Goal: Task Accomplishment & Management: Complete application form

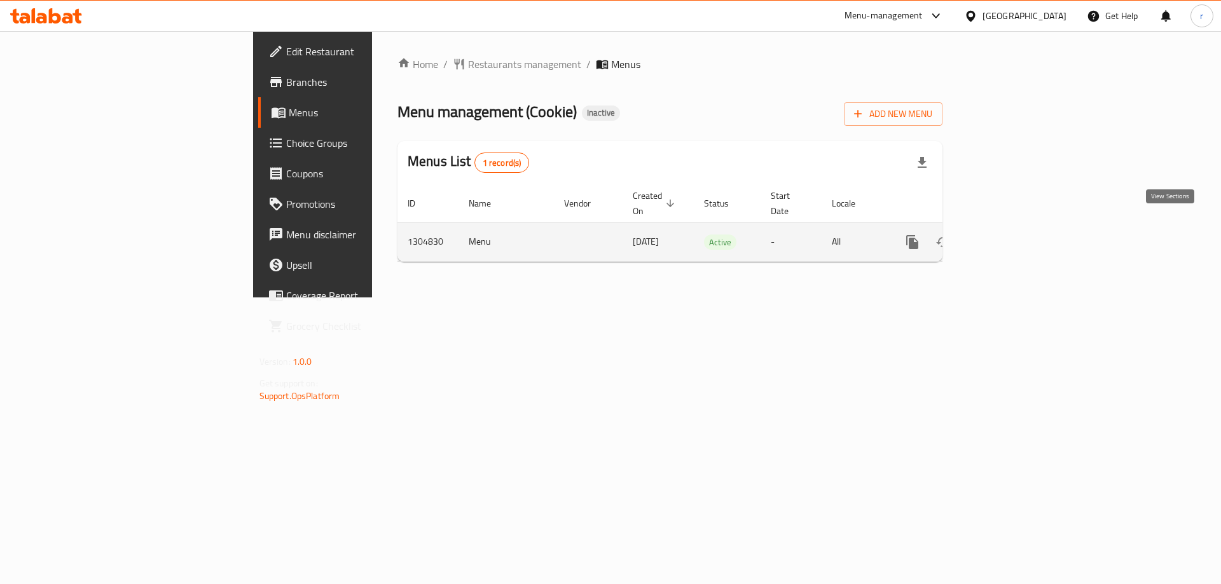
click at [1011, 235] on icon "enhanced table" at bounding box center [1003, 242] width 15 height 15
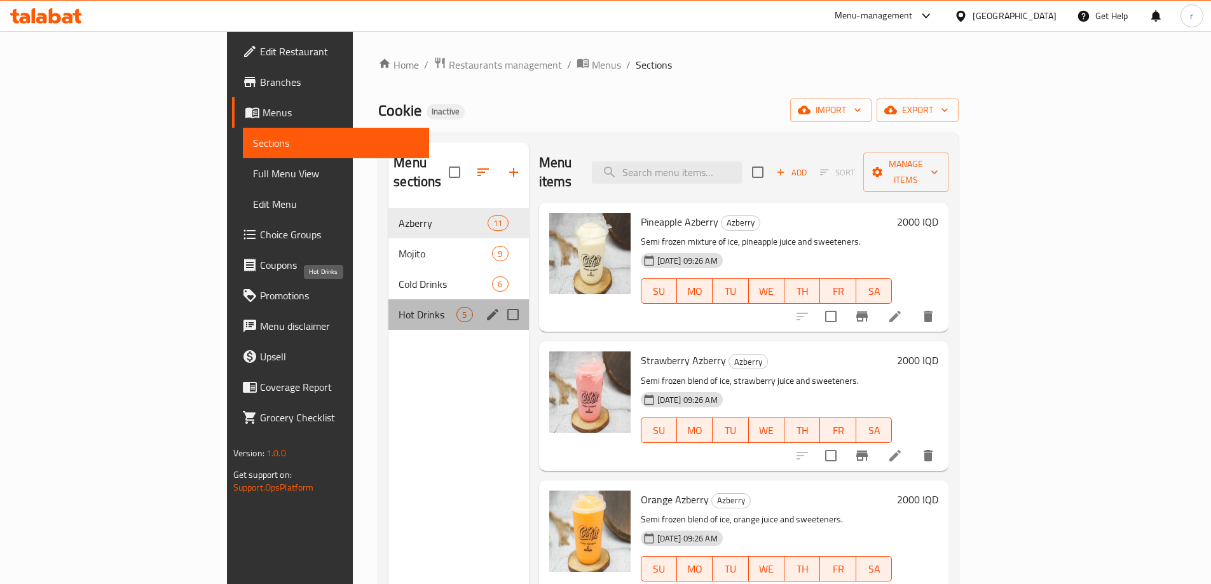
click at [399, 307] on span "Hot Drinks" at bounding box center [428, 314] width 58 height 15
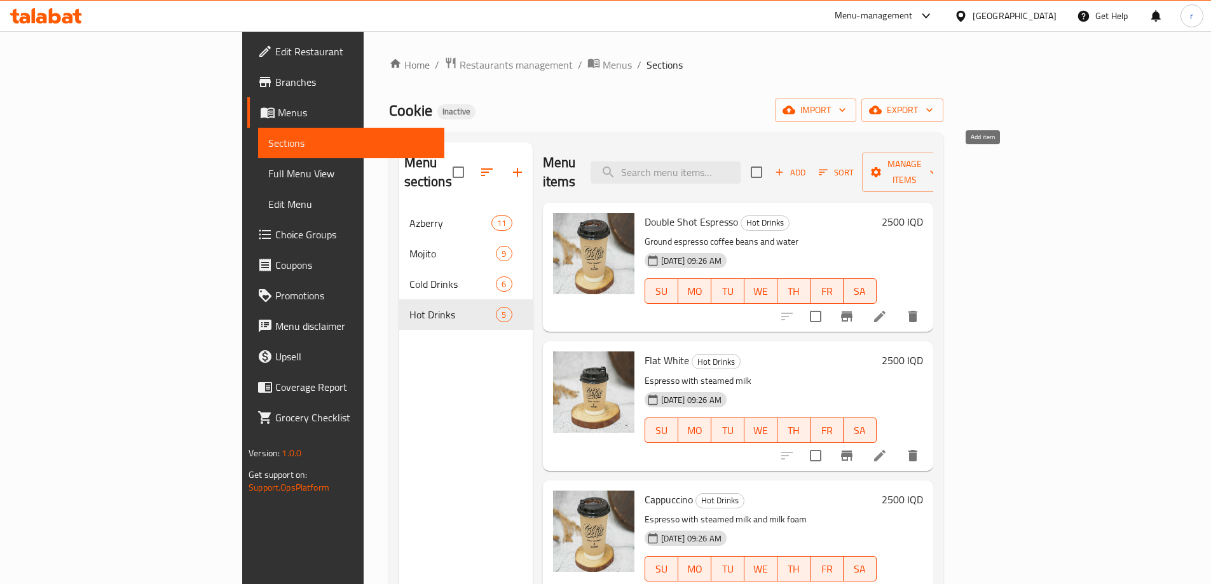
click at [807, 168] on span "Add" at bounding box center [790, 172] width 34 height 15
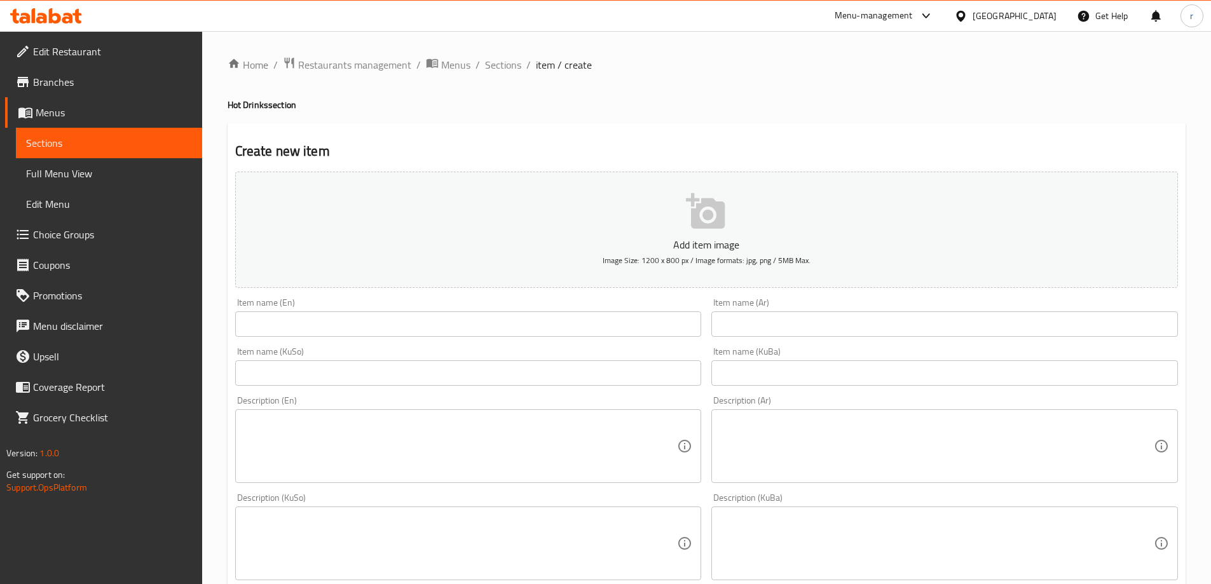
click at [545, 320] on input "text" at bounding box center [468, 323] width 467 height 25
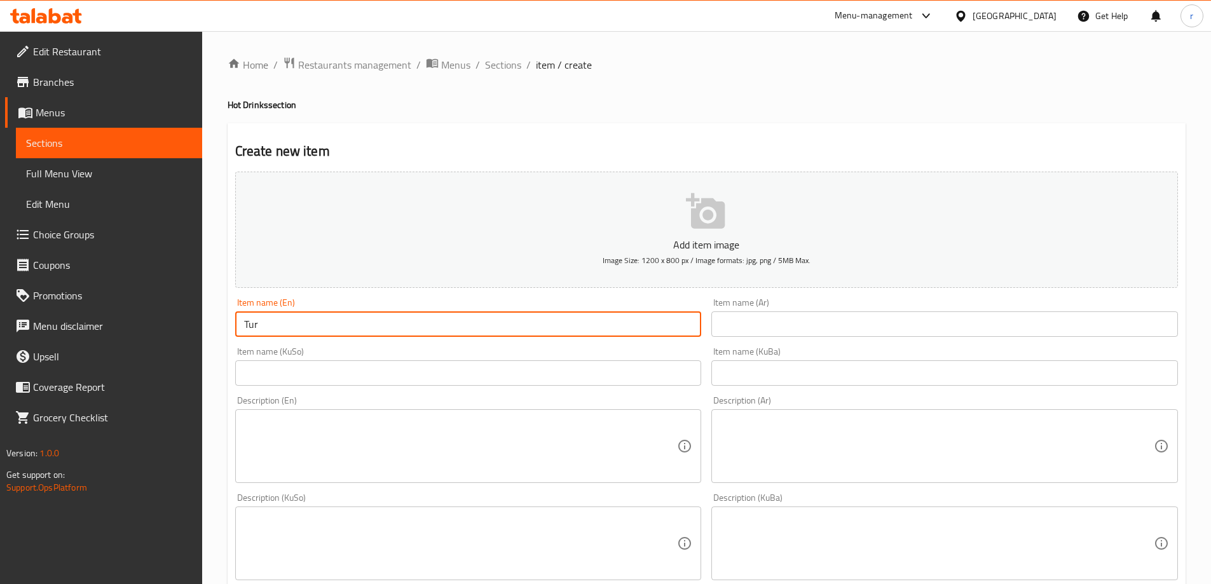
type input "Turkish Coffee"
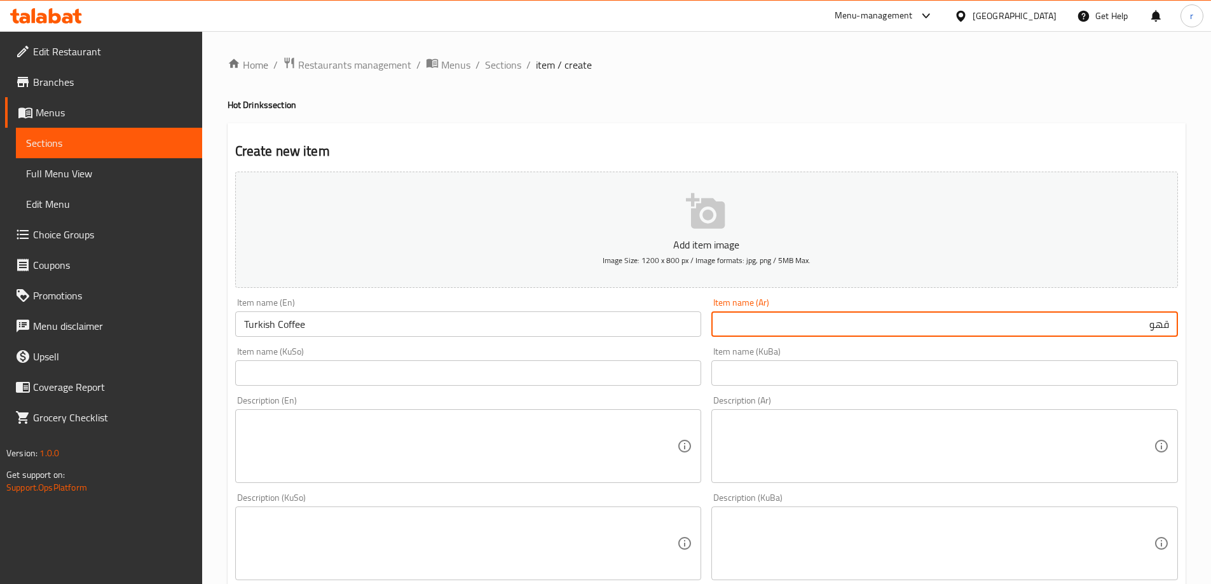
type input "قهوة تركية"
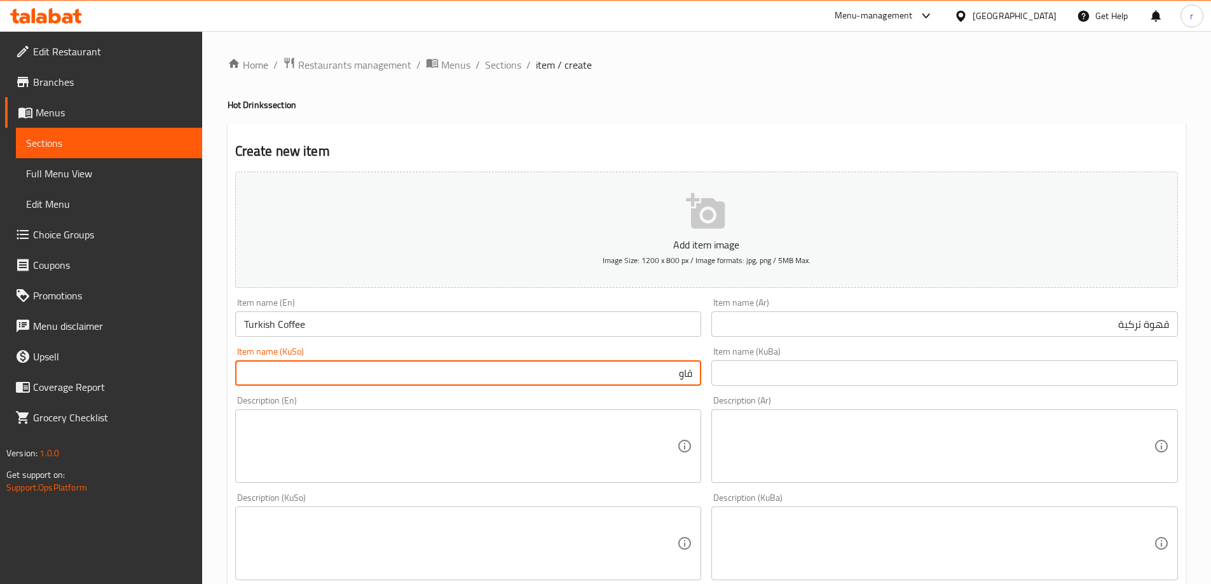
type input "قاوەی تورکی"
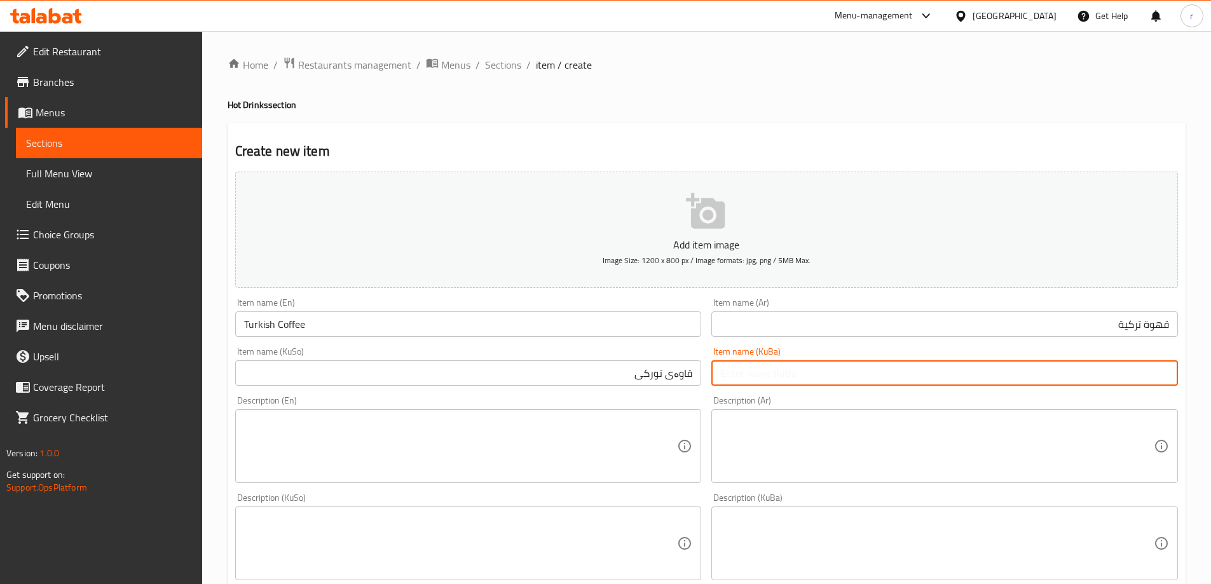
paste input "قاوەی تورکی"
type input "قاوەی تورکی"
click at [547, 439] on textarea at bounding box center [461, 446] width 434 height 60
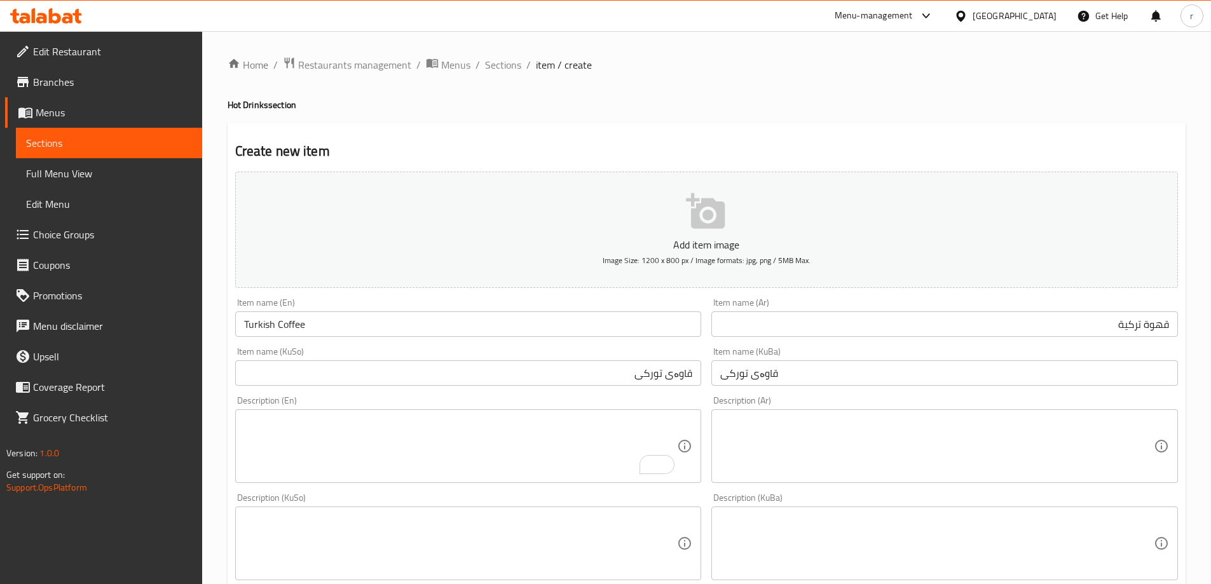
click at [547, 438] on textarea "To enrich screen reader interactions, please activate Accessibility in Grammarl…" at bounding box center [461, 446] width 434 height 60
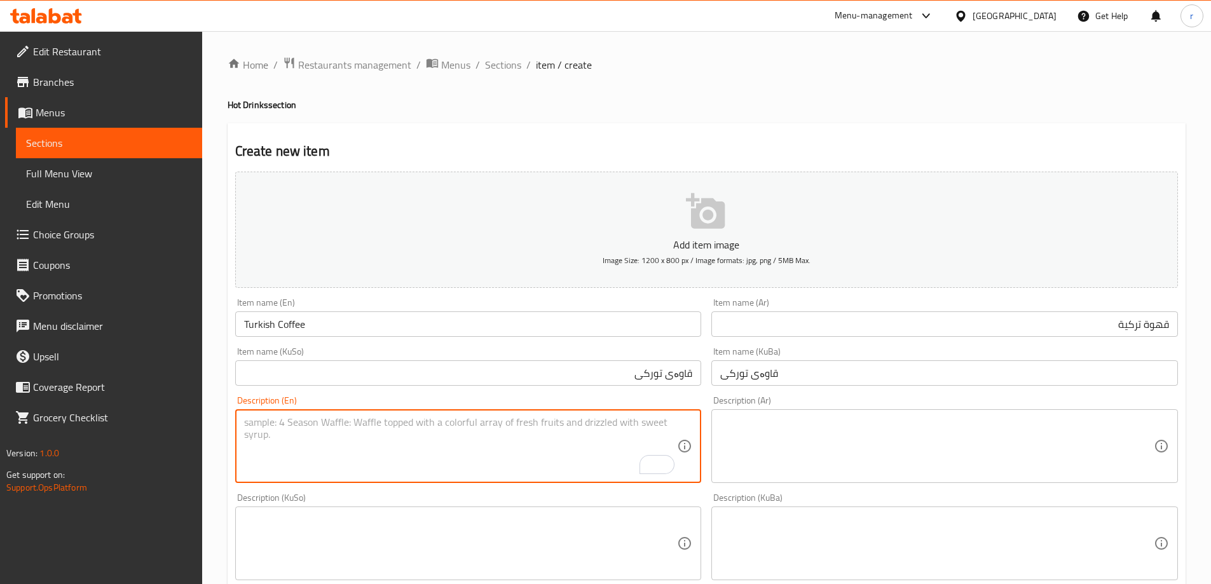
click at [547, 438] on textarea "To enrich screen reader interactions, please activate Accessibility in Grammarl…" at bounding box center [461, 446] width 434 height 60
type textarea "Turkish coffee and water"
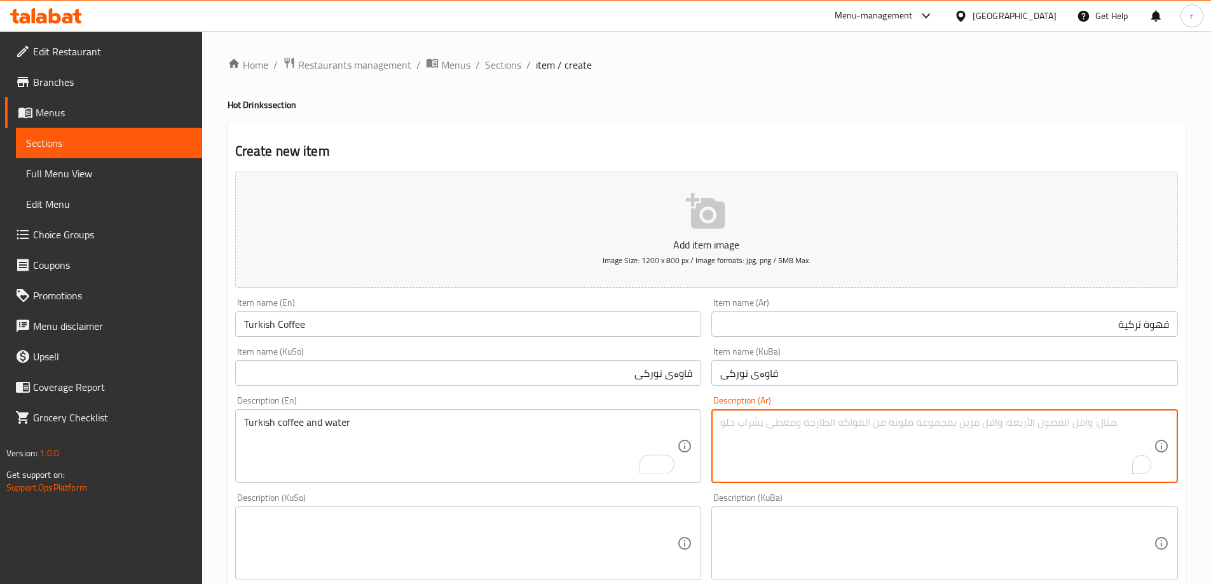
paste textarea "قهوة تركية وماء."
type textarea "قهوة تركية وماء"
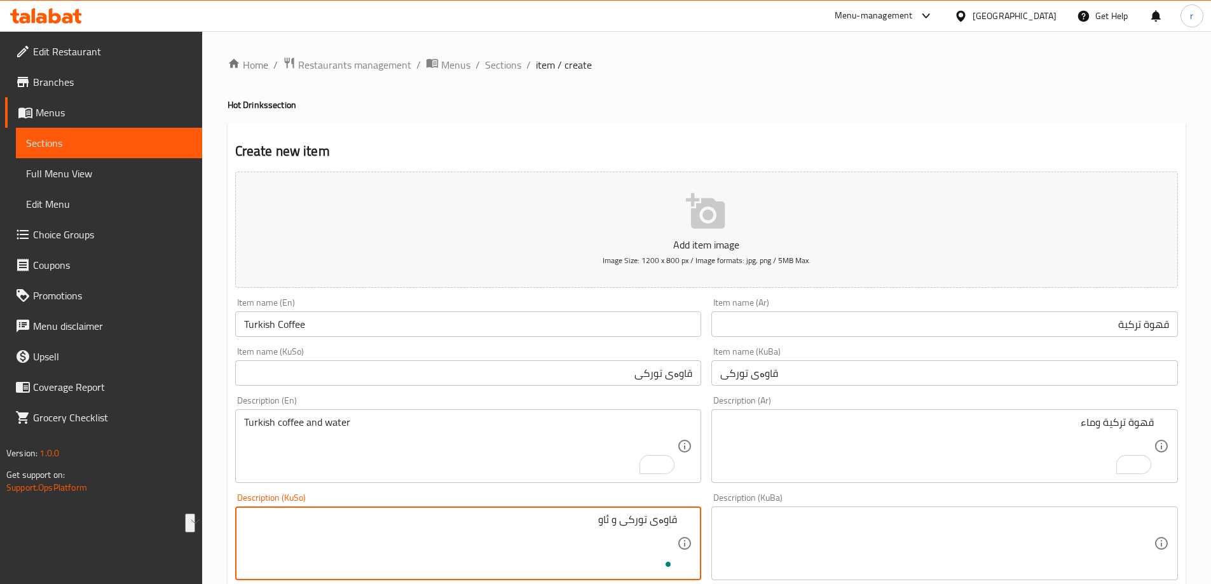
type textarea "قاوەی تورکی و ئاو"
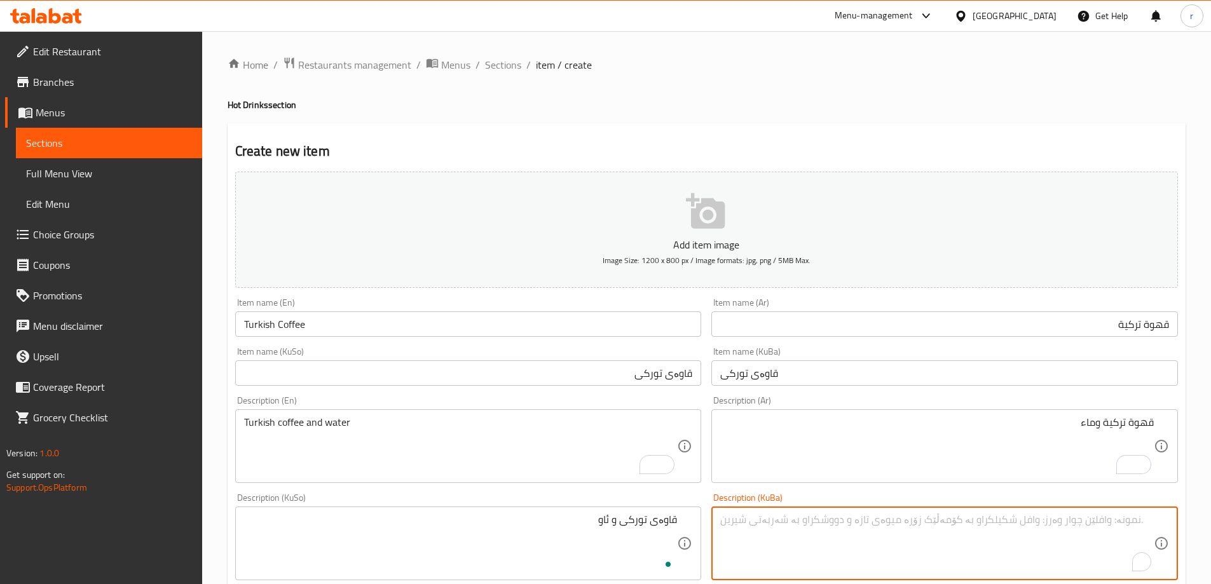
paste textarea "قاوەی تورکی و ئاو"
type textarea "قاوەی تورکی و ئاو"
click at [556, 386] on input "قاوەی تورکی" at bounding box center [468, 372] width 467 height 25
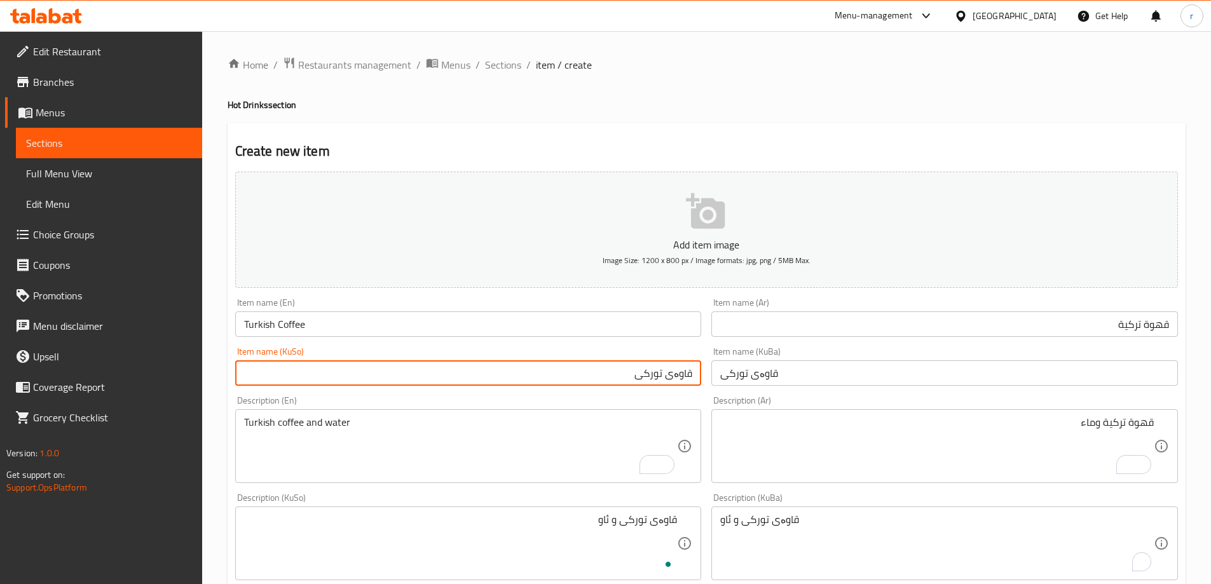
click at [553, 394] on div "Description (En) Turkish coffee and water Description (En)" at bounding box center [468, 439] width 477 height 97
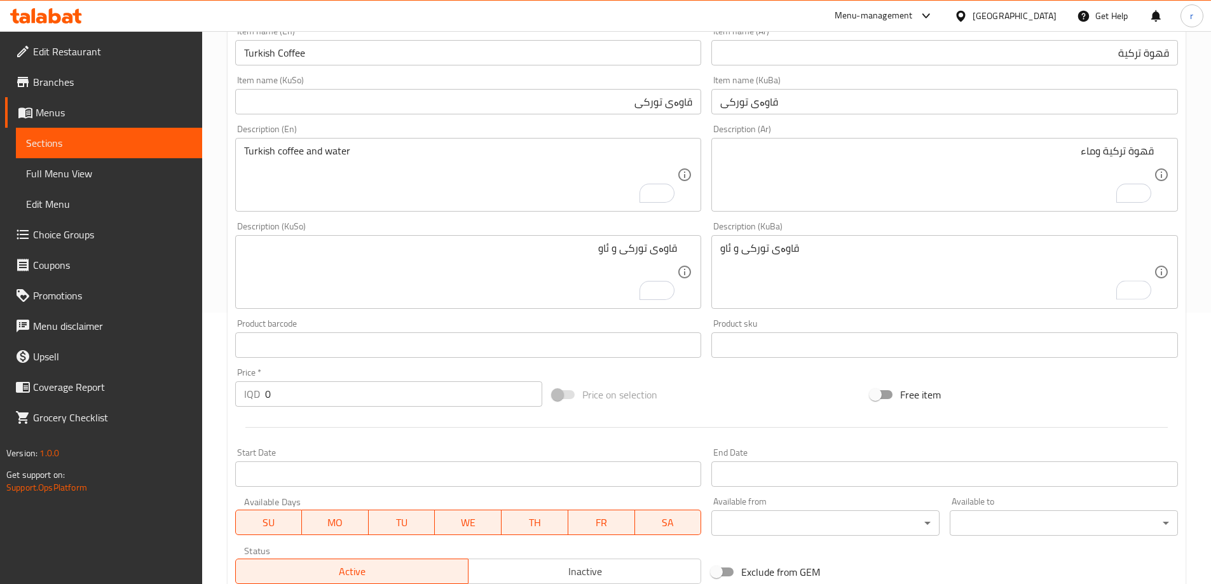
scroll to position [339, 0]
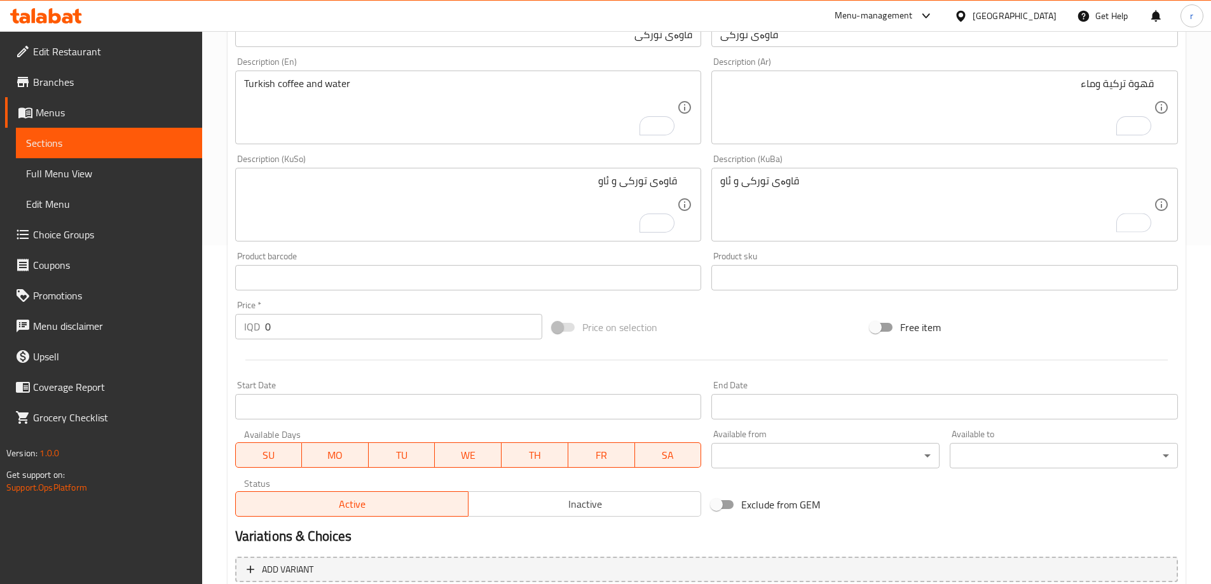
click at [245, 335] on div "IQD 0 Price *" at bounding box center [389, 326] width 308 height 25
type input "2500"
click at [341, 362] on div at bounding box center [706, 360] width 953 height 31
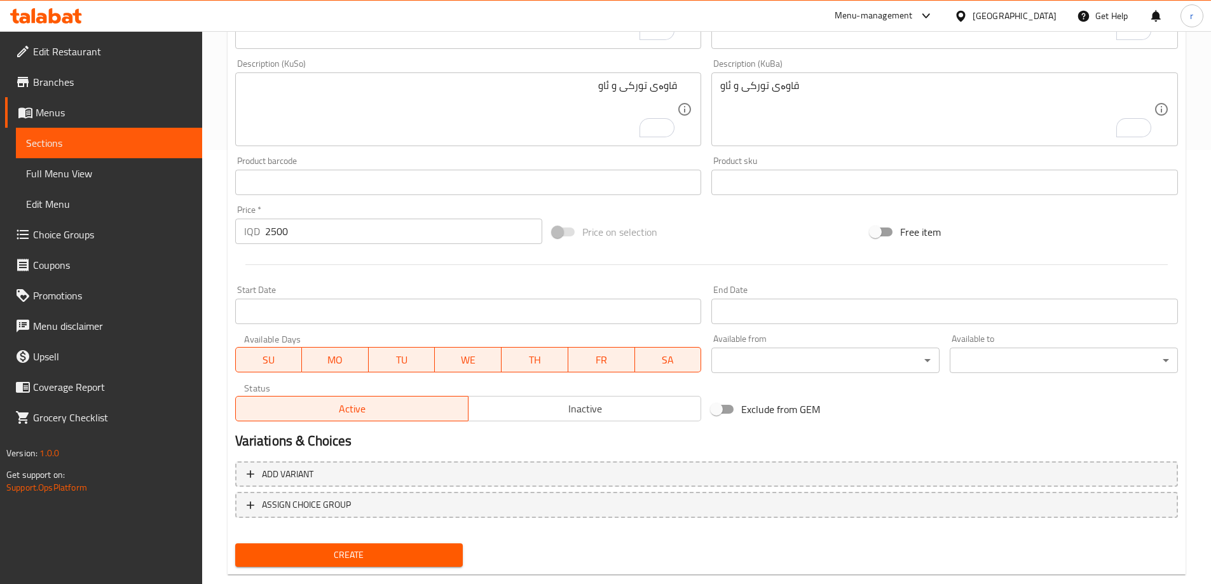
scroll to position [460, 0]
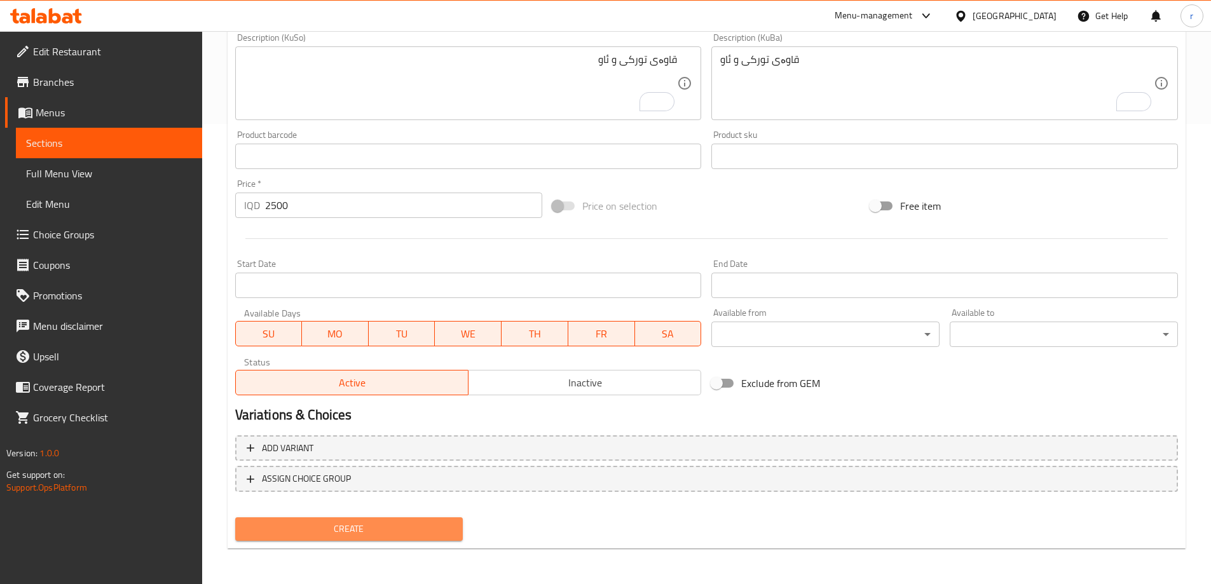
click at [402, 533] on span "Create" at bounding box center [349, 529] width 208 height 16
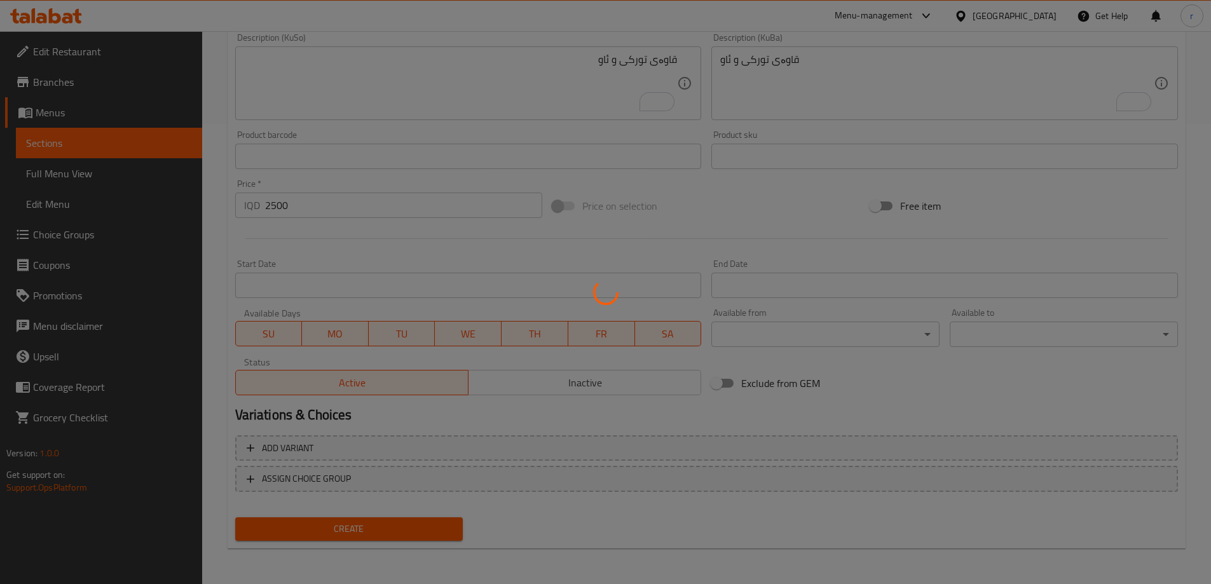
type input "0"
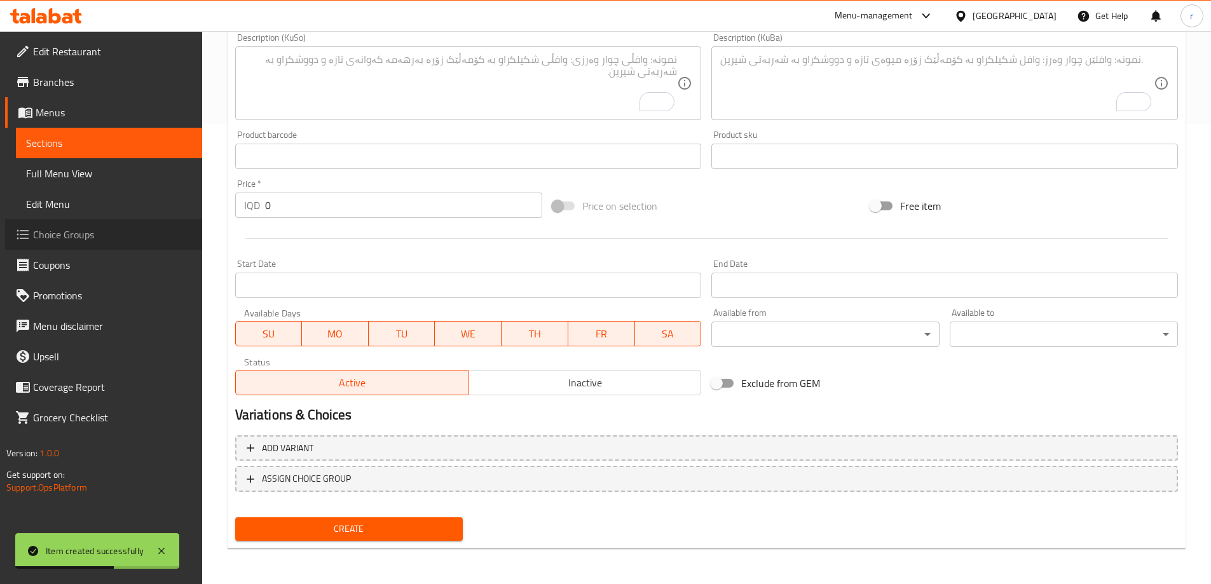
click at [160, 231] on span "Choice Groups" at bounding box center [112, 234] width 159 height 15
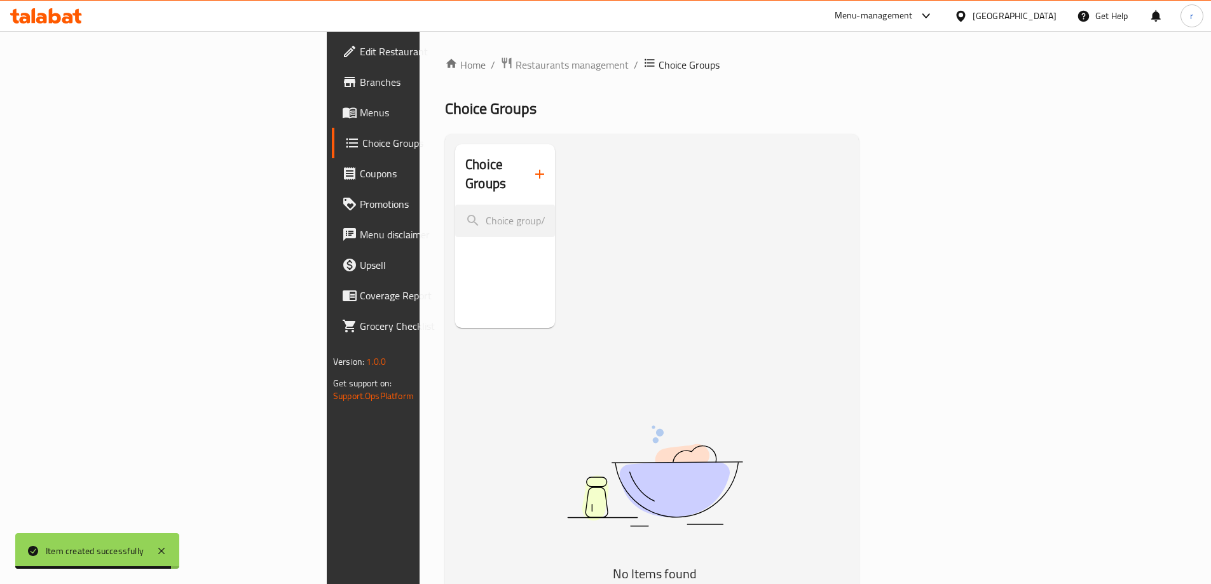
click at [532, 167] on icon "button" at bounding box center [539, 174] width 15 height 15
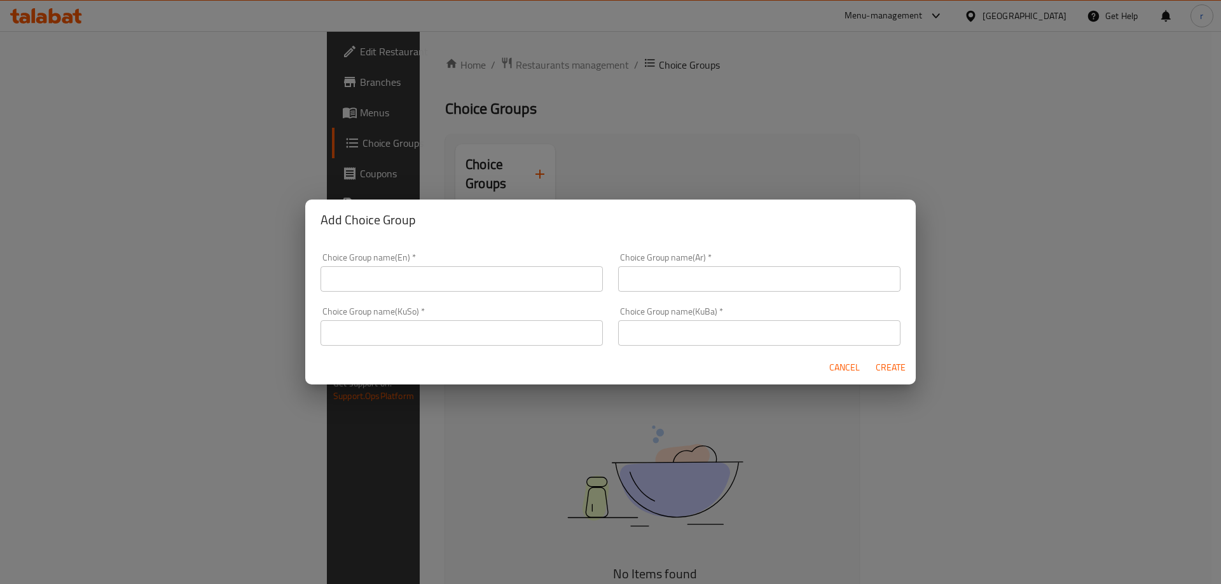
click at [460, 283] on input "text" at bounding box center [461, 278] width 282 height 25
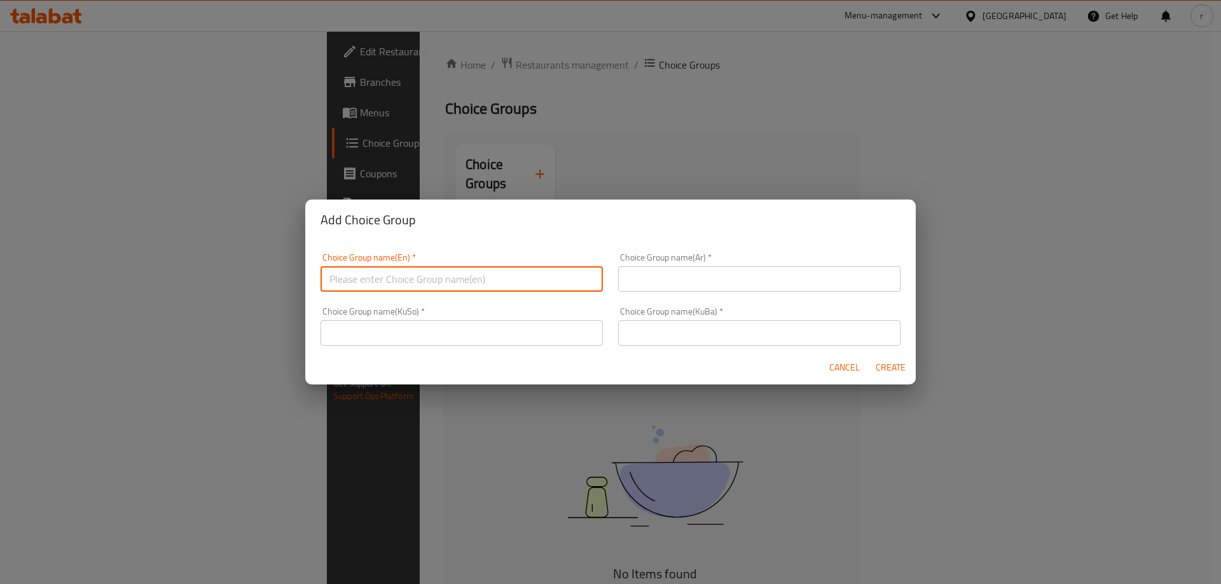
type input "Your Choice Of:"
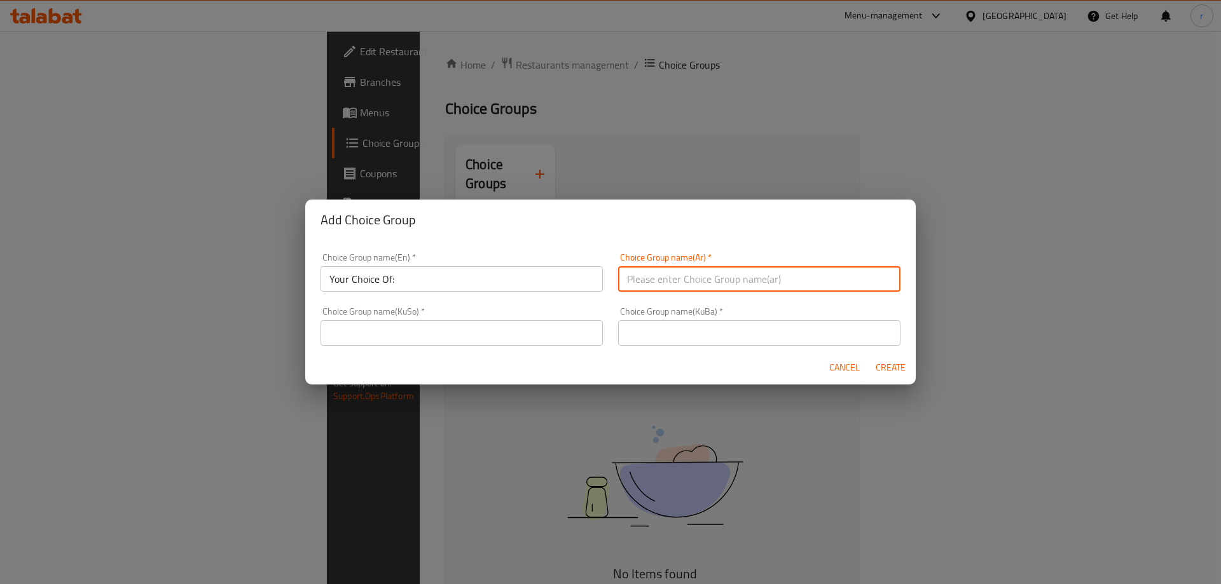
click at [643, 273] on input "text" at bounding box center [759, 278] width 282 height 25
type input "إختيارك من:"
click at [487, 343] on input "text" at bounding box center [461, 332] width 282 height 25
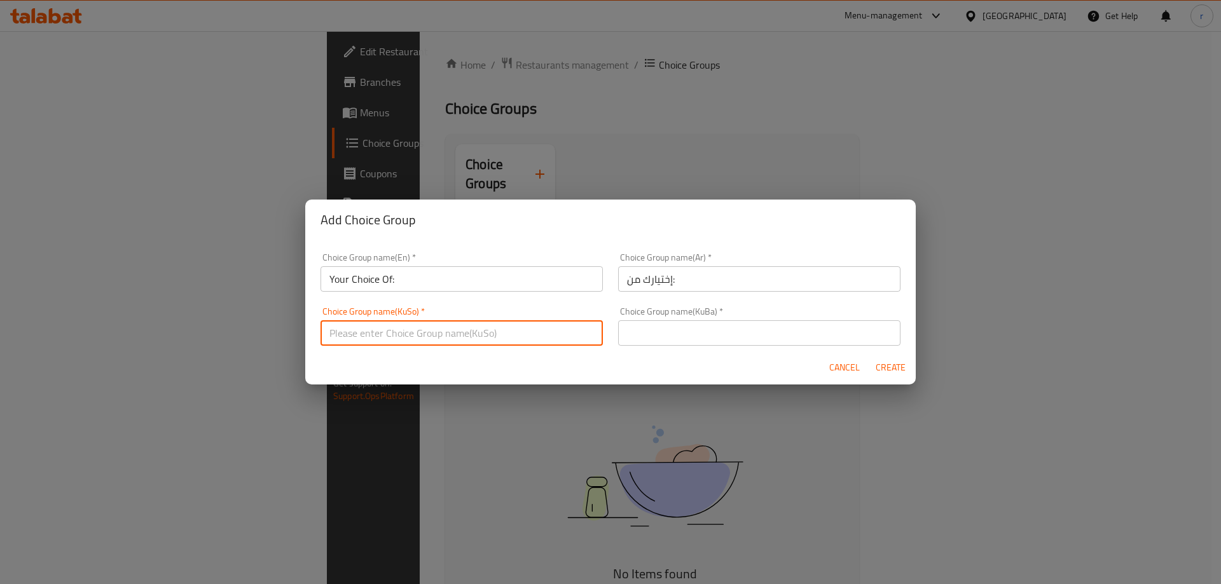
type input "هەڵبژاردنت لە:"
click at [636, 343] on input "text" at bounding box center [759, 332] width 282 height 25
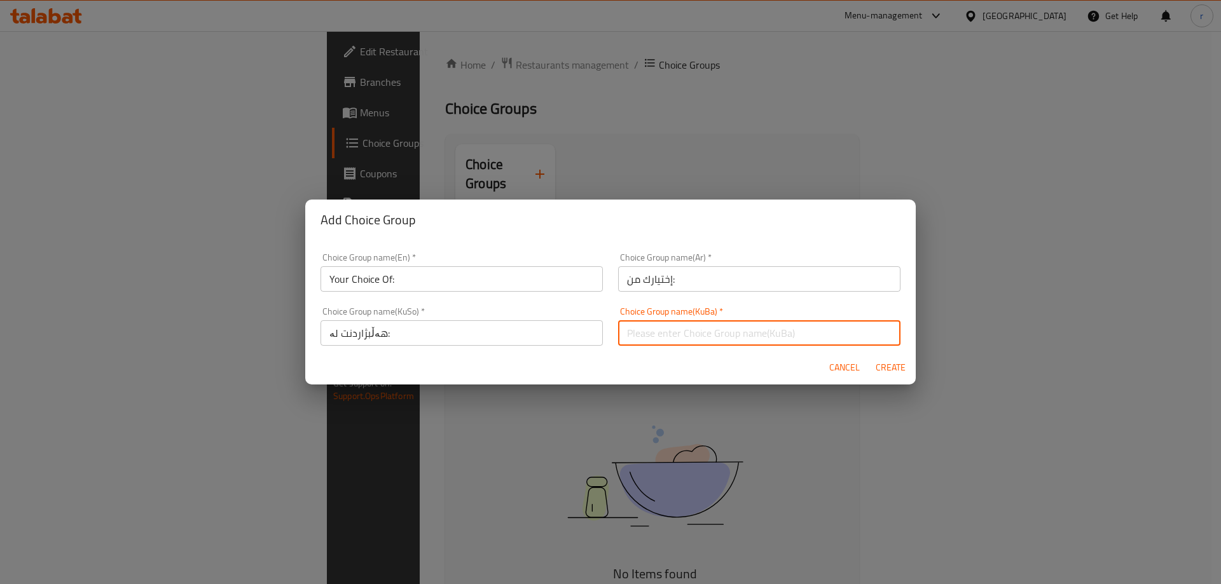
type input "هەڵبژاردنت لە:"
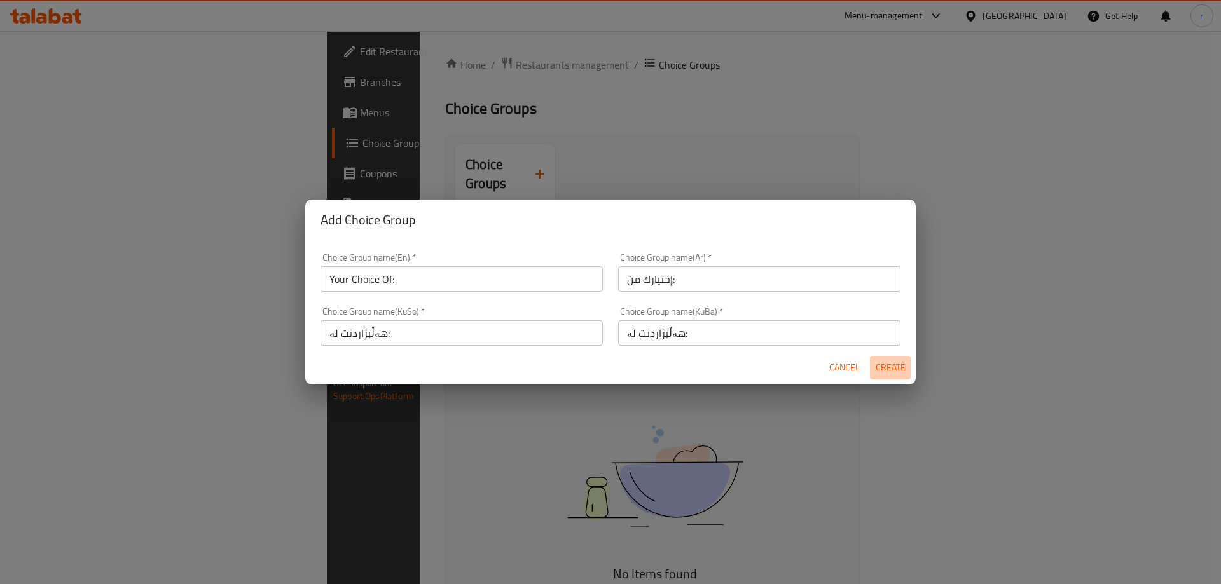
click at [883, 373] on span "Create" at bounding box center [890, 368] width 31 height 16
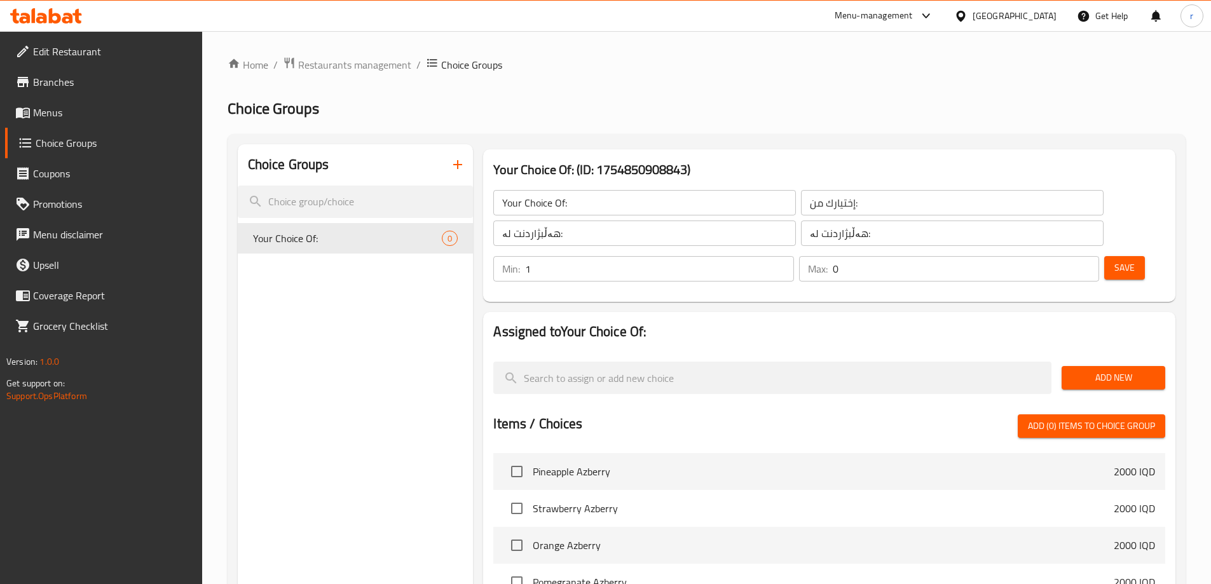
type input "1"
click at [793, 256] on input "1" at bounding box center [659, 268] width 268 height 25
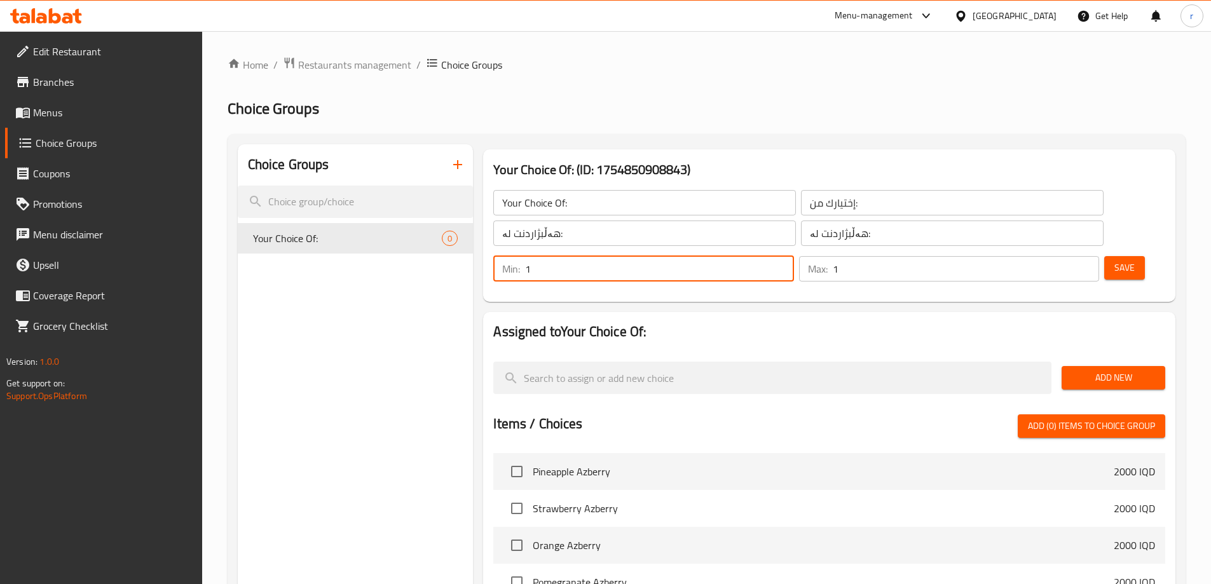
type input "1"
click at [1062, 256] on input "1" at bounding box center [966, 268] width 266 height 25
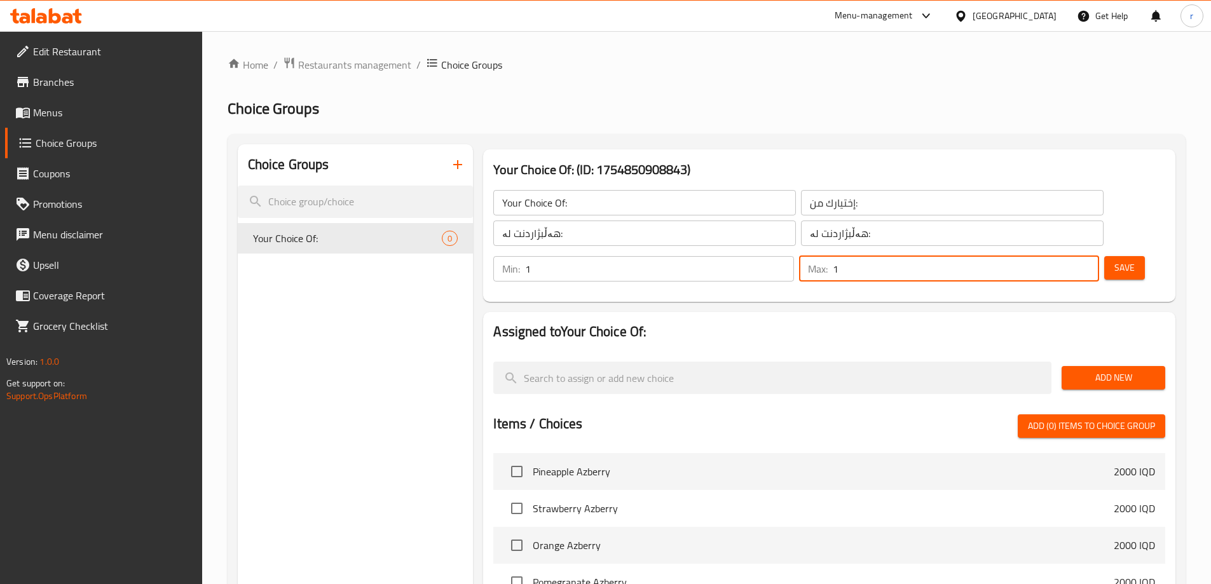
click at [1114, 260] on span "Save" at bounding box center [1124, 268] width 20 height 16
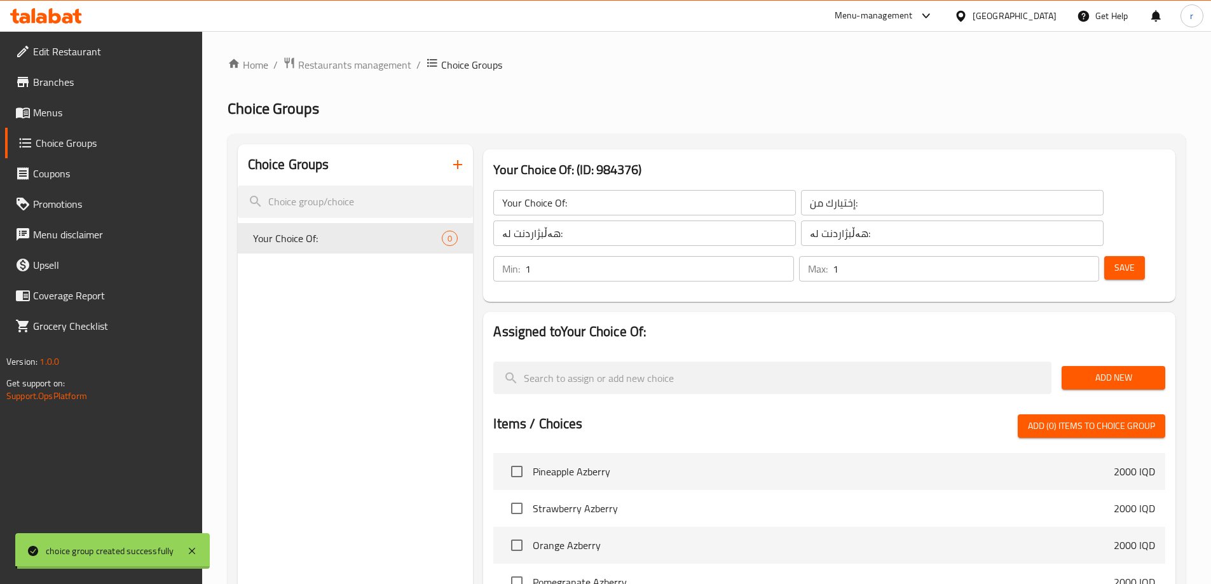
click at [1088, 370] on span "Add New" at bounding box center [1113, 378] width 83 height 16
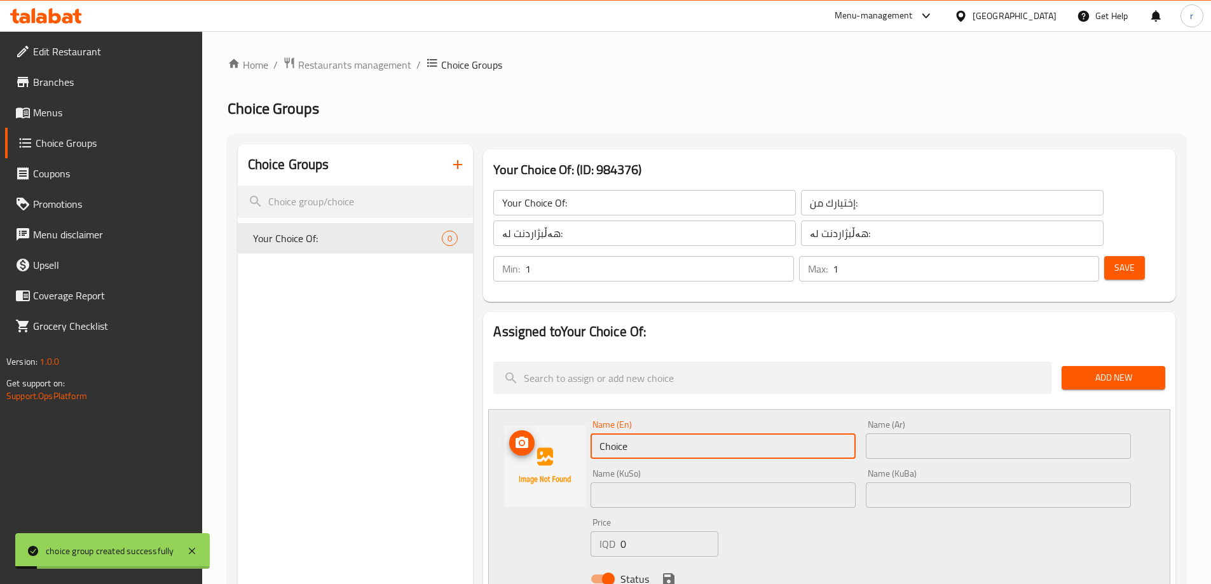
drag, startPoint x: 633, startPoint y: 404, endPoint x: 540, endPoint y: 390, distance: 93.2
click at [548, 409] on div "Name (En) Choice Name (En) Name (Ar) Name (Ar) Name (KuSo) Name (KuSo) Name (Ku…" at bounding box center [829, 505] width 682 height 193
click at [582, 209] on input "Your Choice Of:" at bounding box center [644, 202] width 303 height 25
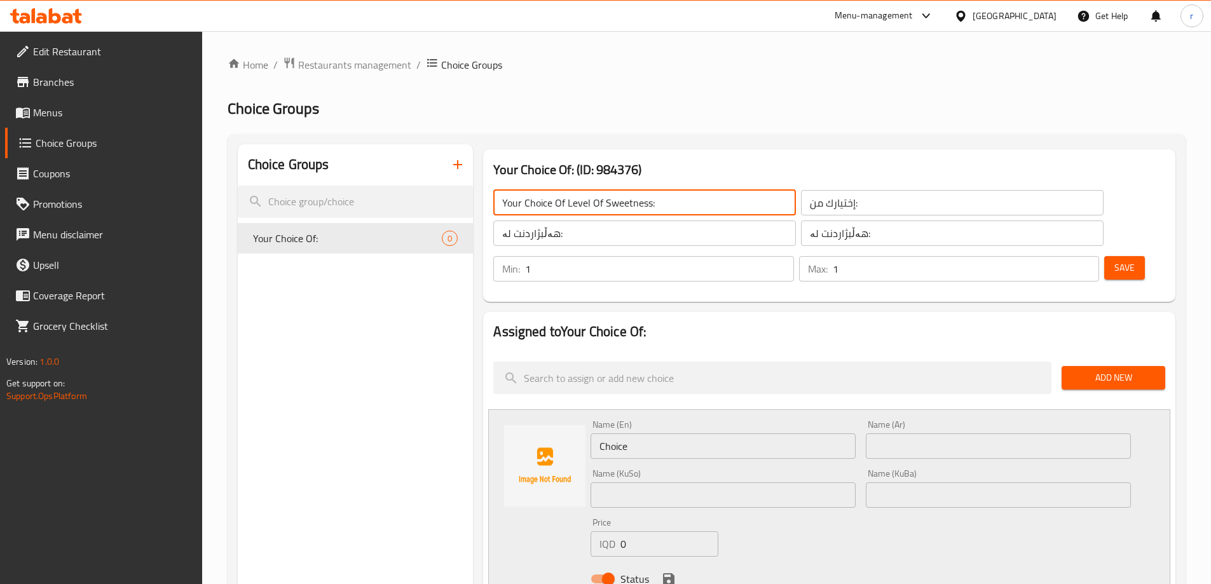
type input "Your Choice Of Level Of Sweetness:"
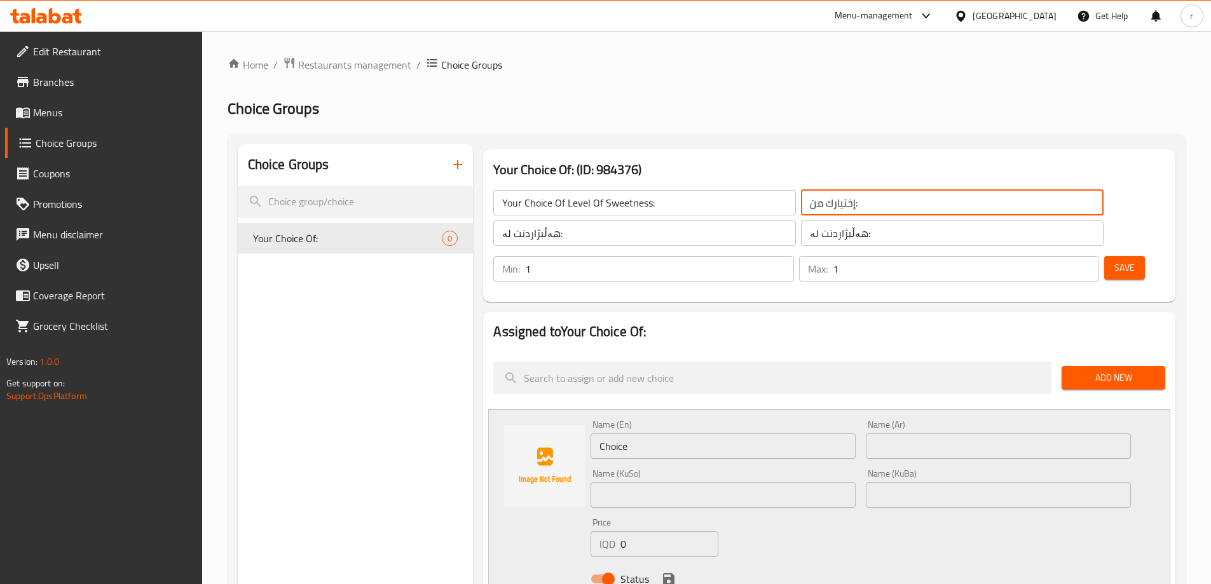
click at [860, 200] on input "إختيارك من:" at bounding box center [952, 202] width 303 height 25
paste input "ختيارك لمستوى الحلاوة"
click at [836, 207] on input "اختيارك من مستوى الحلاوة" at bounding box center [952, 202] width 303 height 25
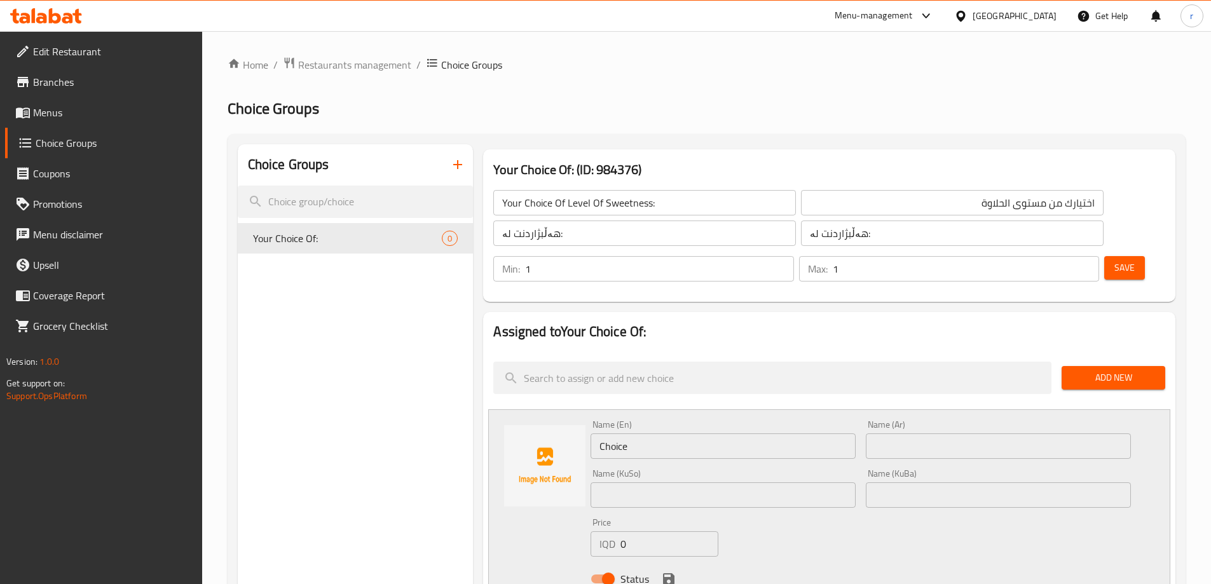
click at [837, 95] on div "Home / Restaurants management / Choice Groups Choice Groups Choice Groups Your …" at bounding box center [707, 586] width 958 height 1059
click at [670, 236] on input "هەڵبژاردنت لە:" at bounding box center [644, 233] width 303 height 25
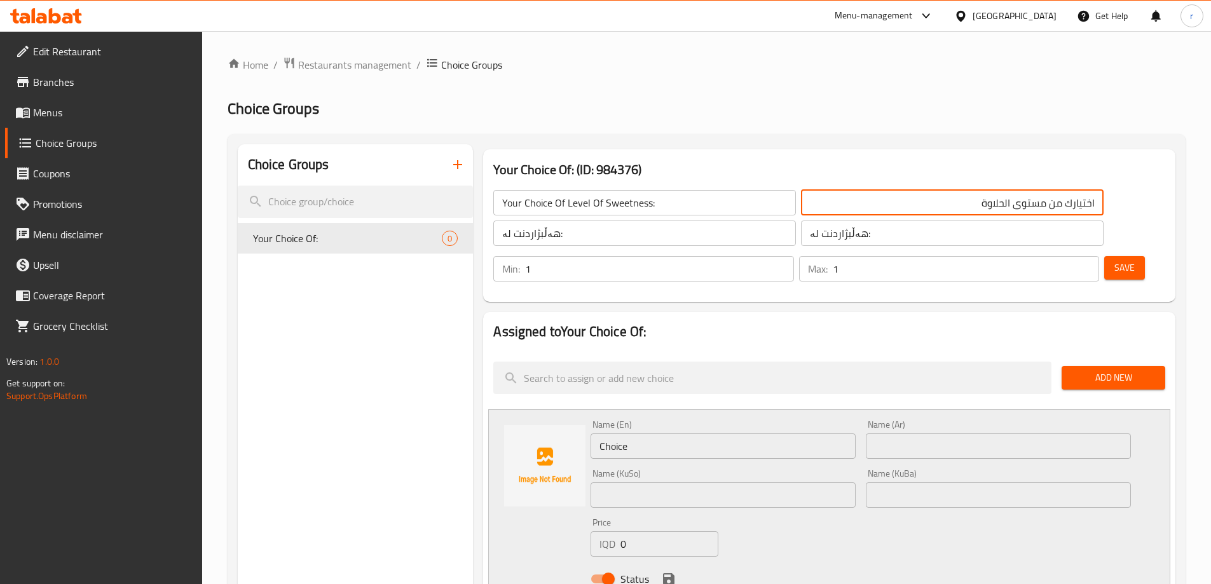
click at [801, 201] on input "اختيارك من مستوى الحلاوة" at bounding box center [952, 202] width 303 height 25
type input "اختيارك من مستوى الحلاوة:"
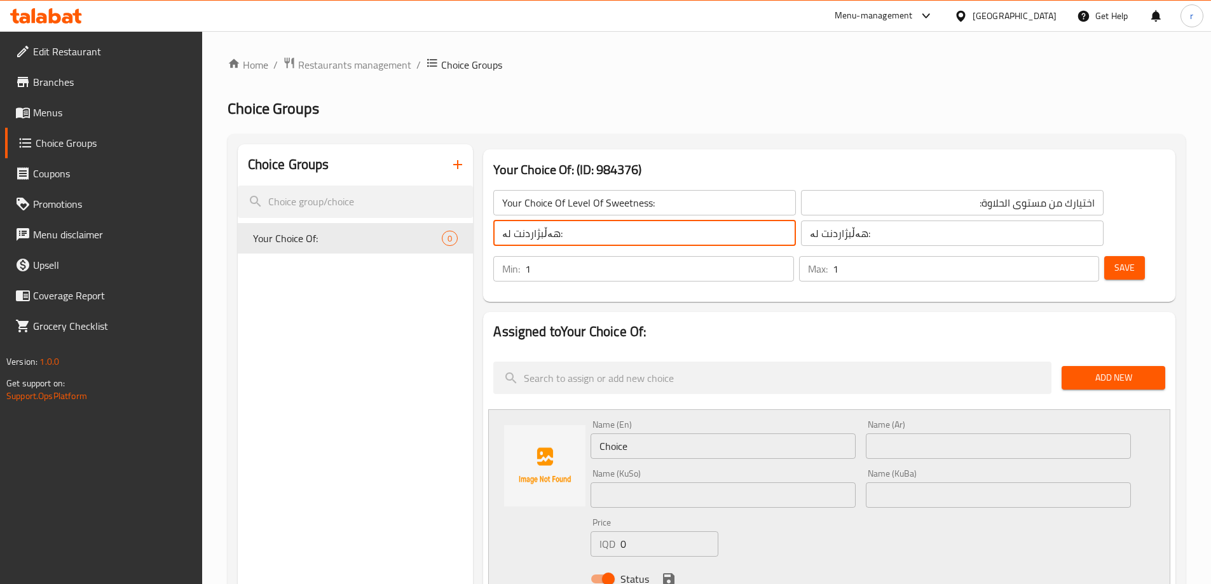
click at [662, 239] on input "هەڵبژاردنت لە:" at bounding box center [644, 233] width 303 height 25
paste input "ی تۆ لە ئاستی شیرینی"
click at [648, 235] on input "هەڵبژاردنی تۆ لە ئاستی شیرینی" at bounding box center [644, 233] width 303 height 25
type input "هەڵبژاردنت لە ئاستی شیرینی:"
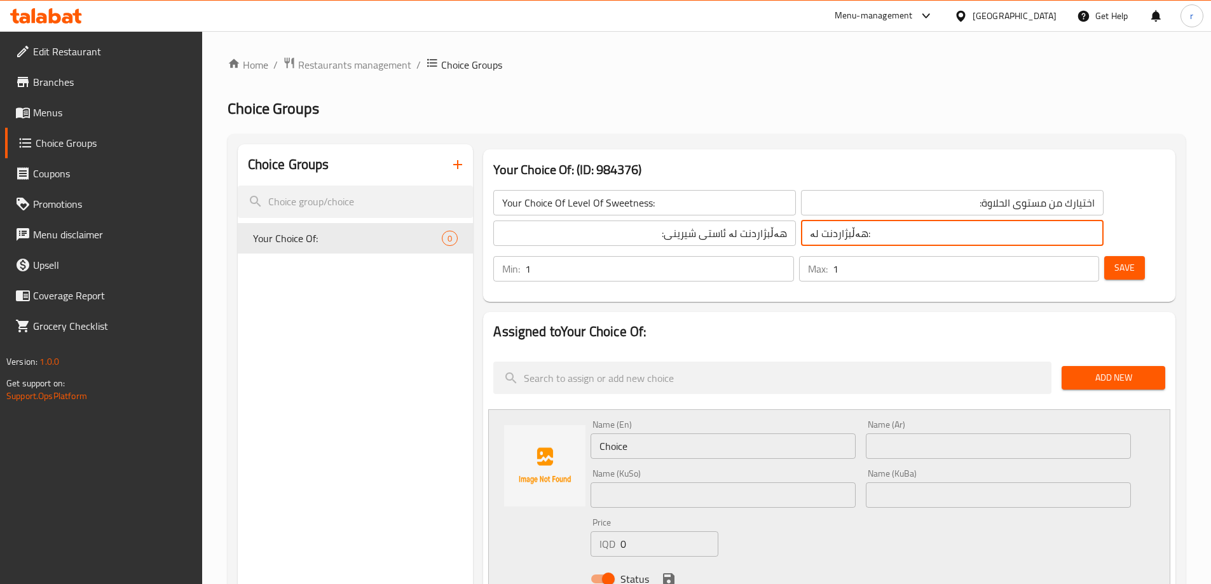
paste input "ئاستی شیرینی"
type input "هەڵبژاردنت لە ئاستی شیرینی:"
click at [1115, 256] on button "Save" at bounding box center [1124, 268] width 41 height 24
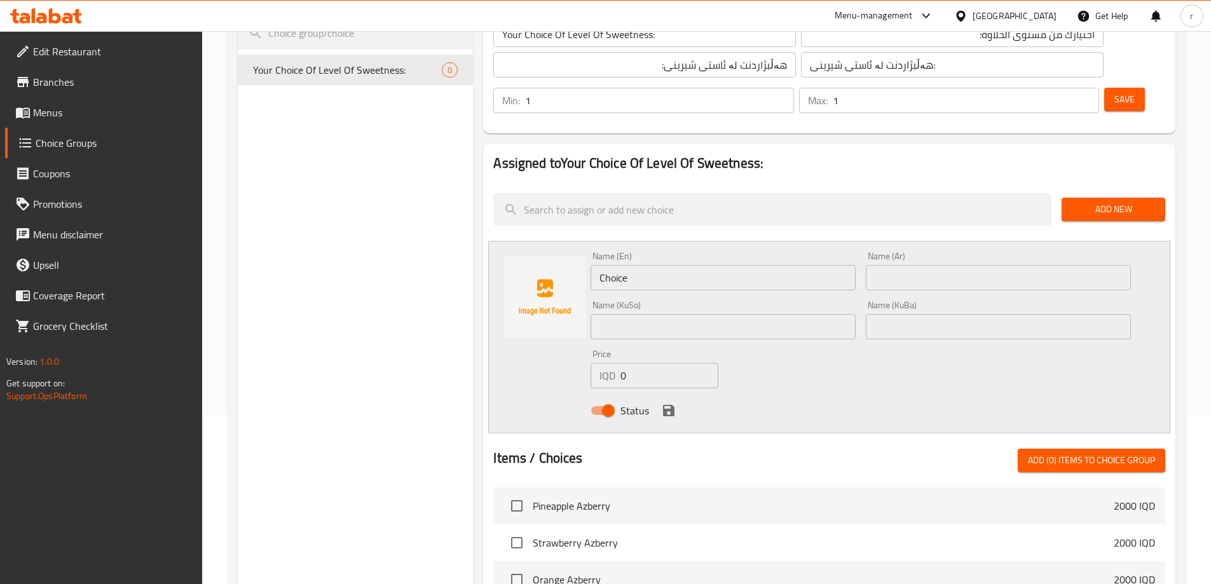
scroll to position [170, 0]
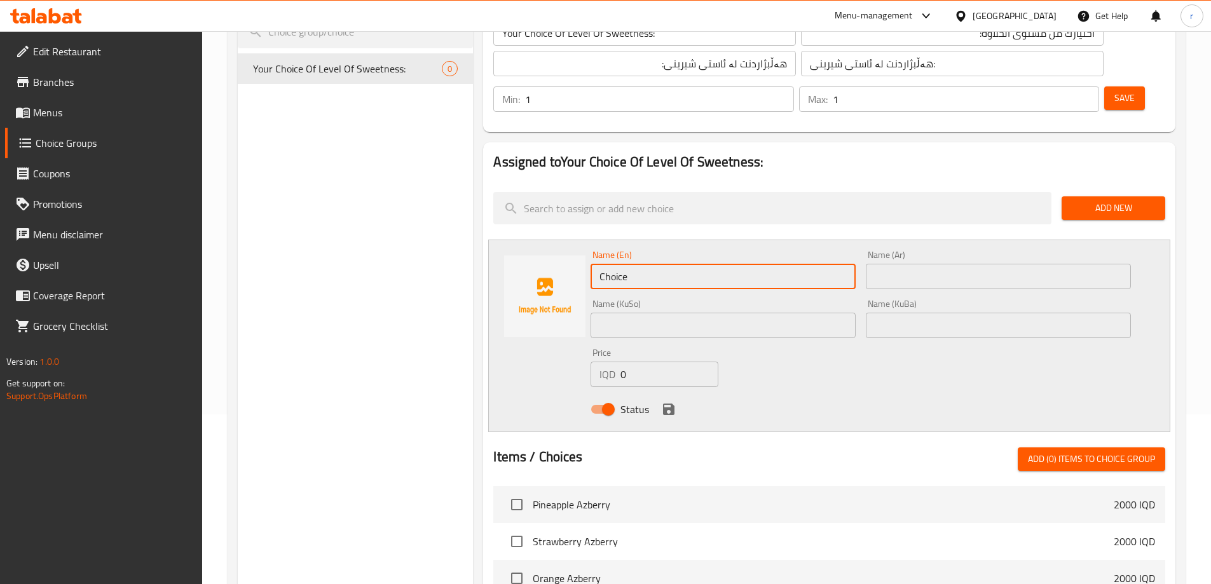
drag, startPoint x: 631, startPoint y: 234, endPoint x: 566, endPoint y: 237, distance: 64.9
click at [566, 240] on div "Name (En) Choice Name (En) Name (Ar) Name (Ar) Name (KuSo) Name (KuSo) Name (Ku…" at bounding box center [829, 336] width 682 height 193
type input "Zero"
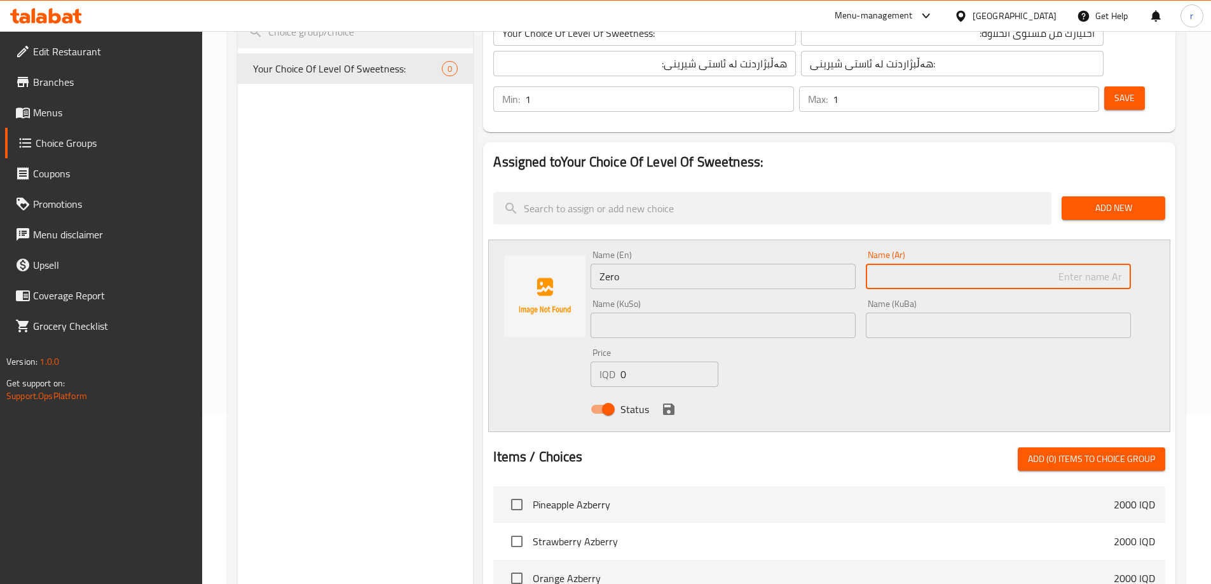
paste input "صفر"
type input "صفر"
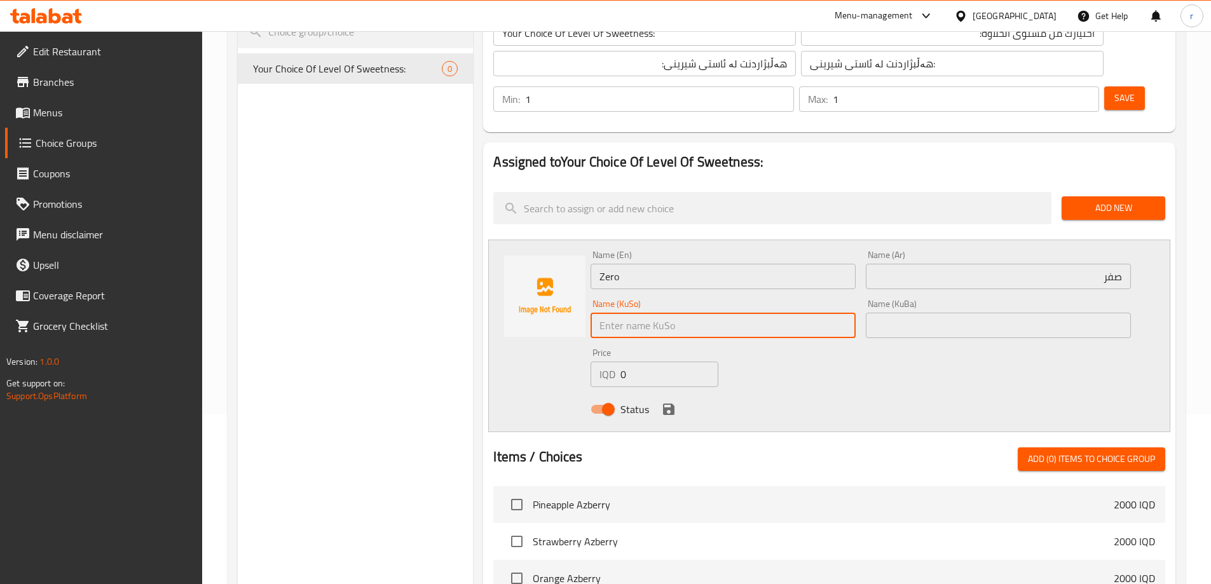
click at [736, 313] on input "text" at bounding box center [723, 325] width 265 height 25
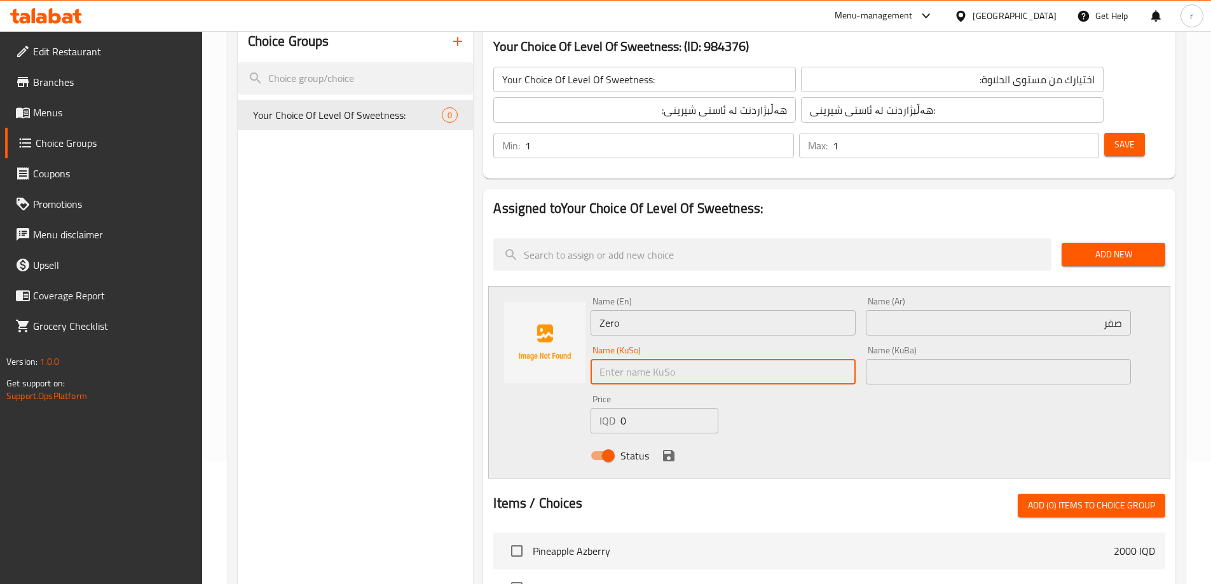
scroll to position [85, 0]
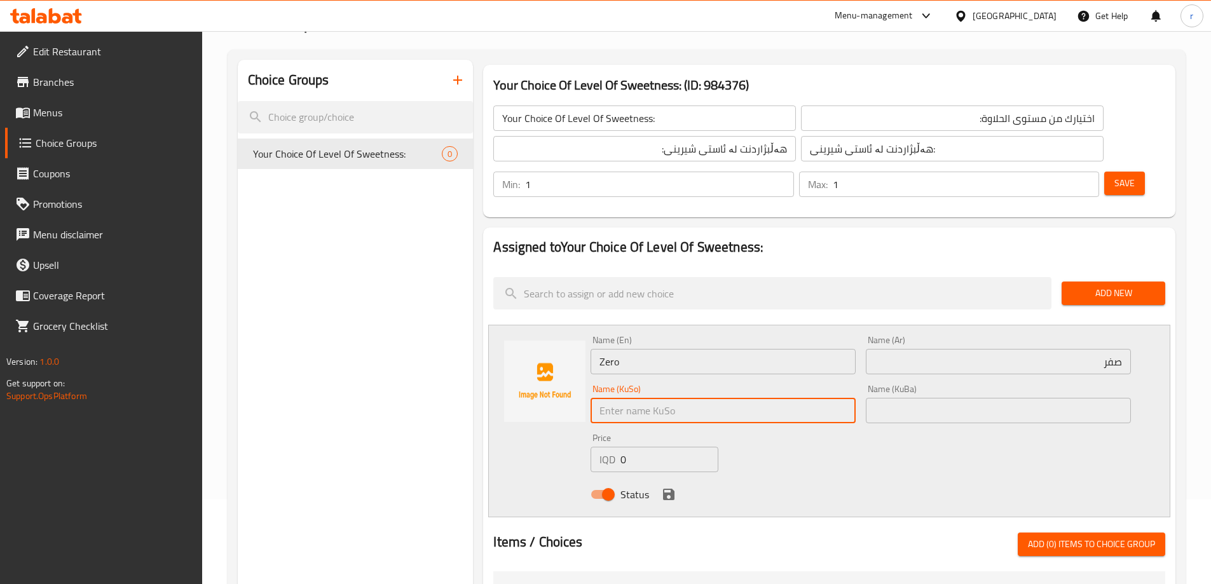
click at [392, 284] on div "Choice Groups Your Choice Of Level Of Sweetness: 0" at bounding box center [356, 540] width 236 height 961
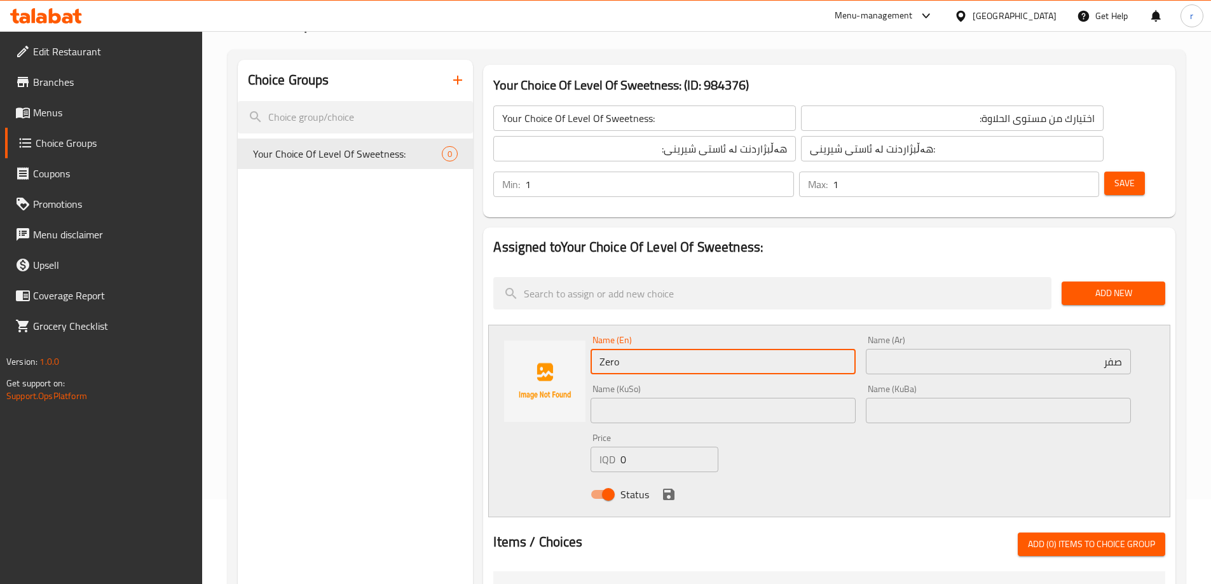
click at [633, 349] on input "Zero" at bounding box center [723, 361] width 265 height 25
type input "Medium"
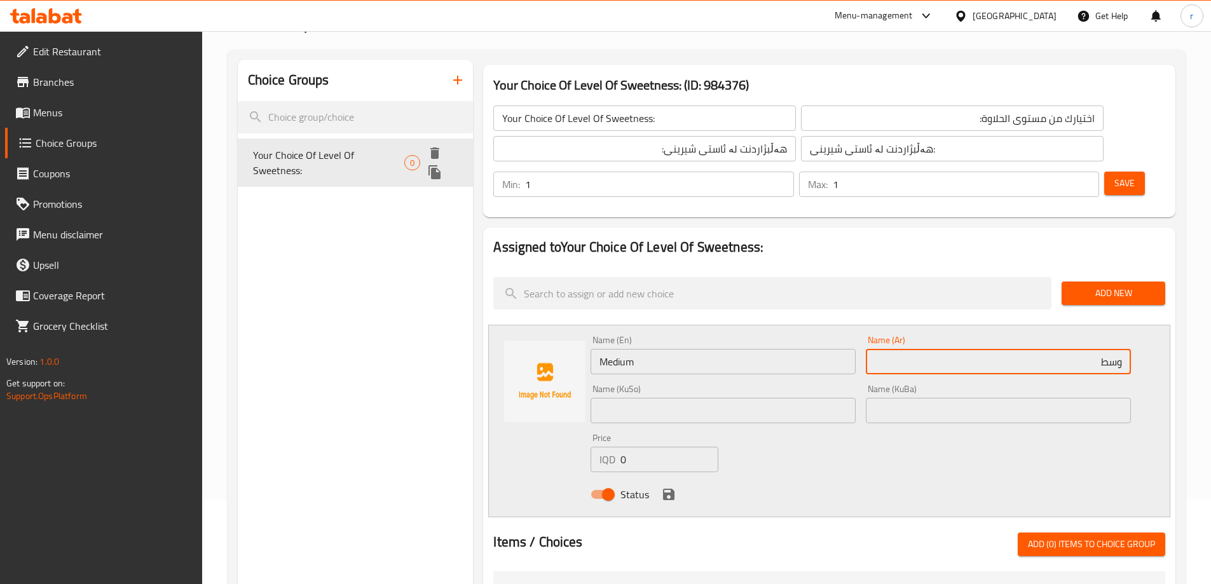
type input "وسط"
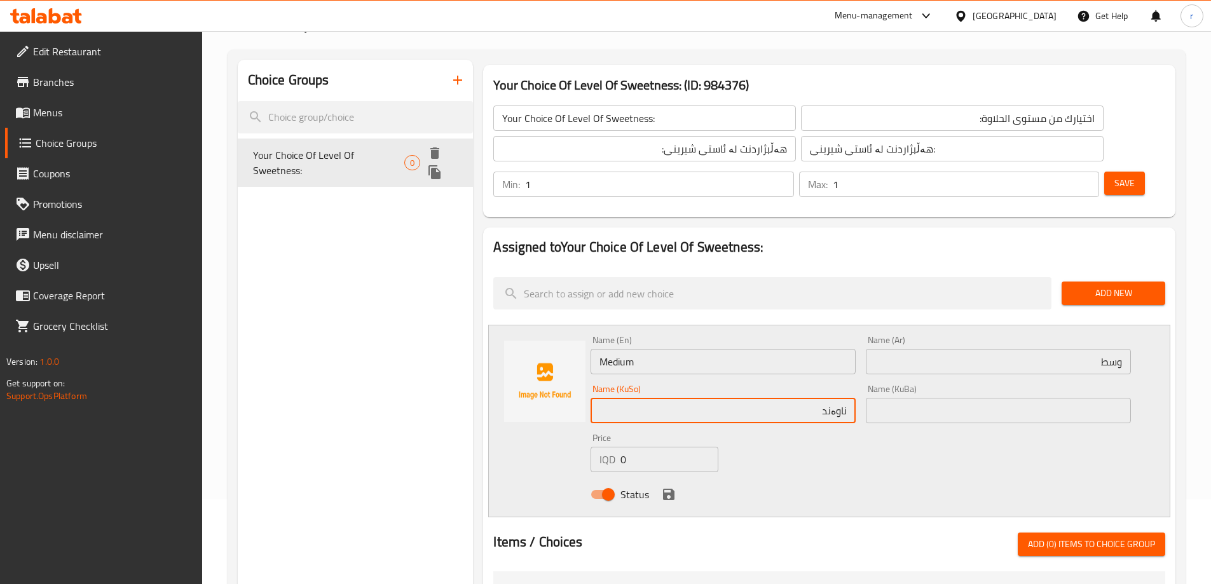
type input "ناوەند"
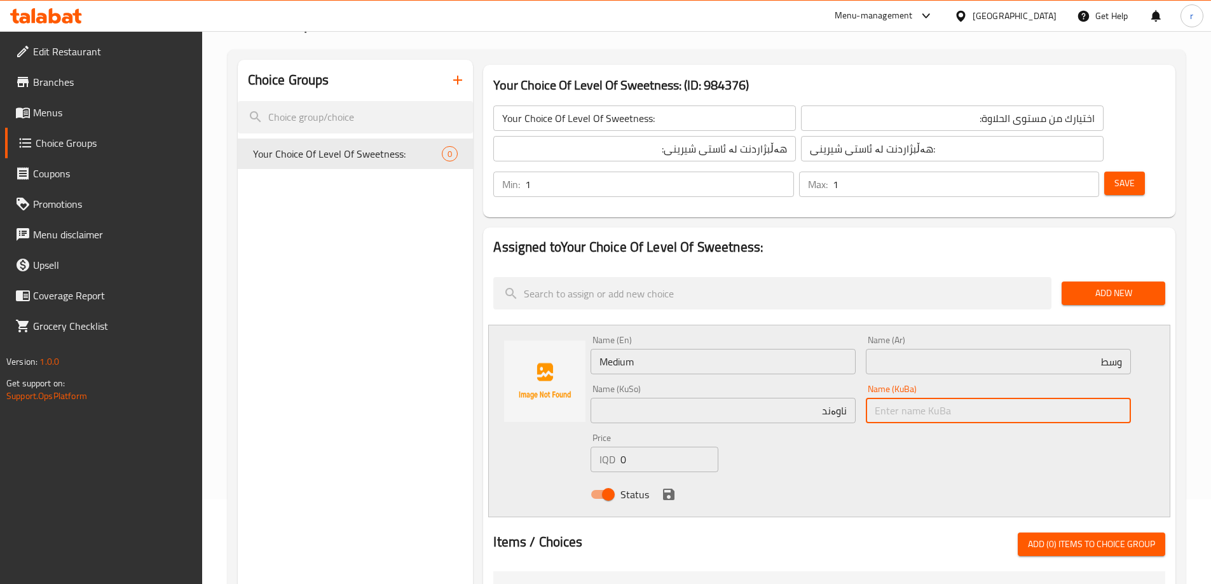
paste input "ناوەند"
type input "ناوەند"
click at [669, 489] on icon "save" at bounding box center [668, 494] width 11 height 11
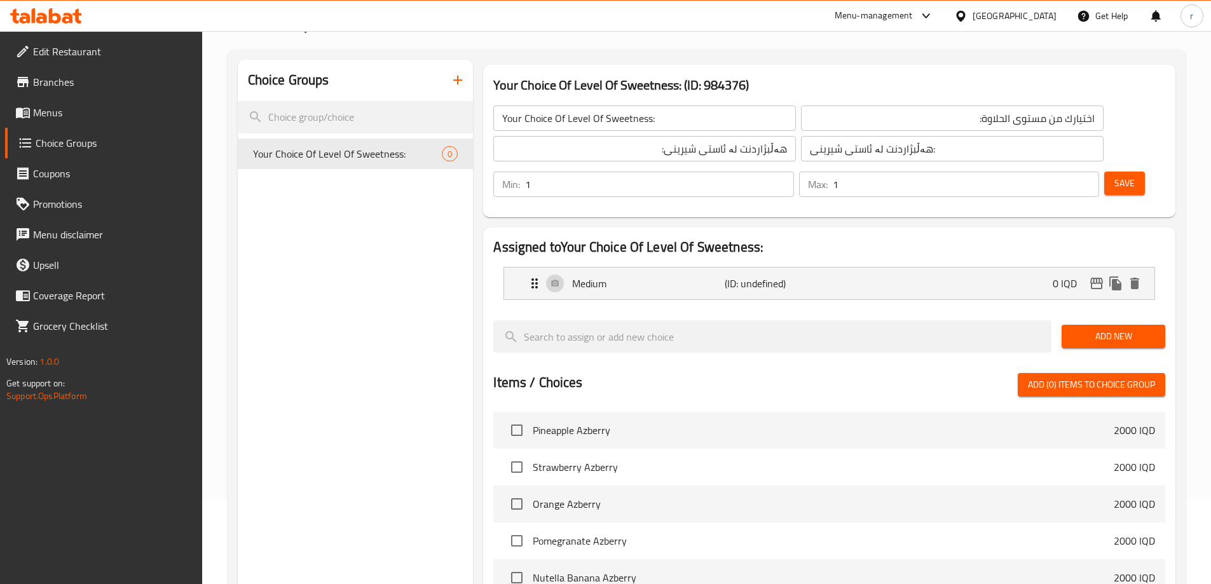
click at [1091, 329] on span "Add New" at bounding box center [1113, 337] width 83 height 16
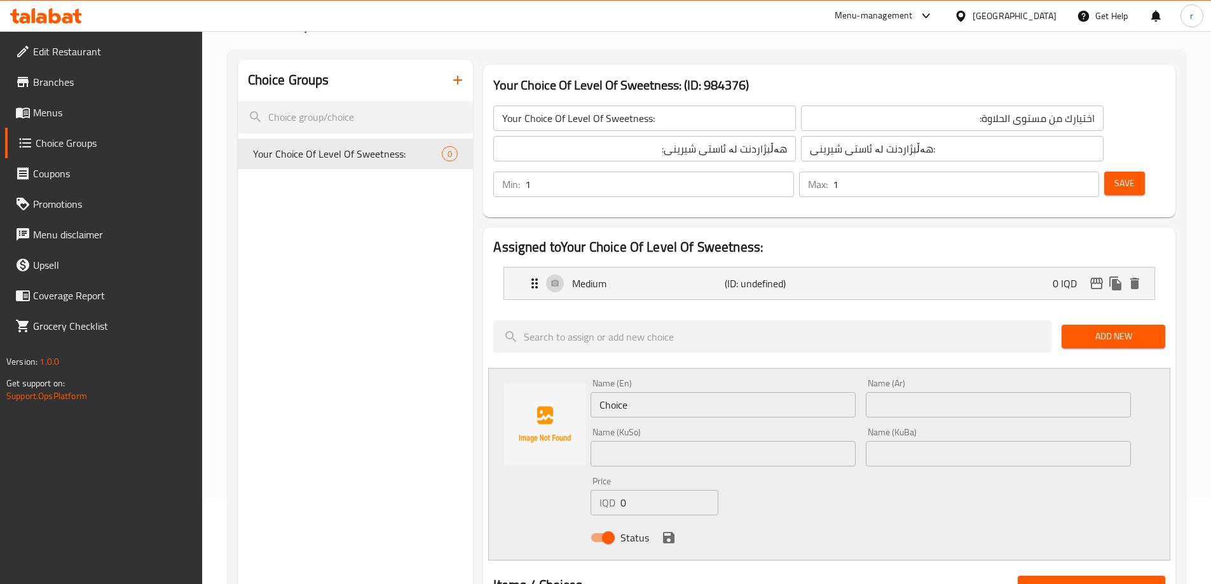
click at [726, 392] on input "Choice" at bounding box center [723, 404] width 265 height 25
click at [737, 392] on input "Zero" at bounding box center [723, 404] width 265 height 25
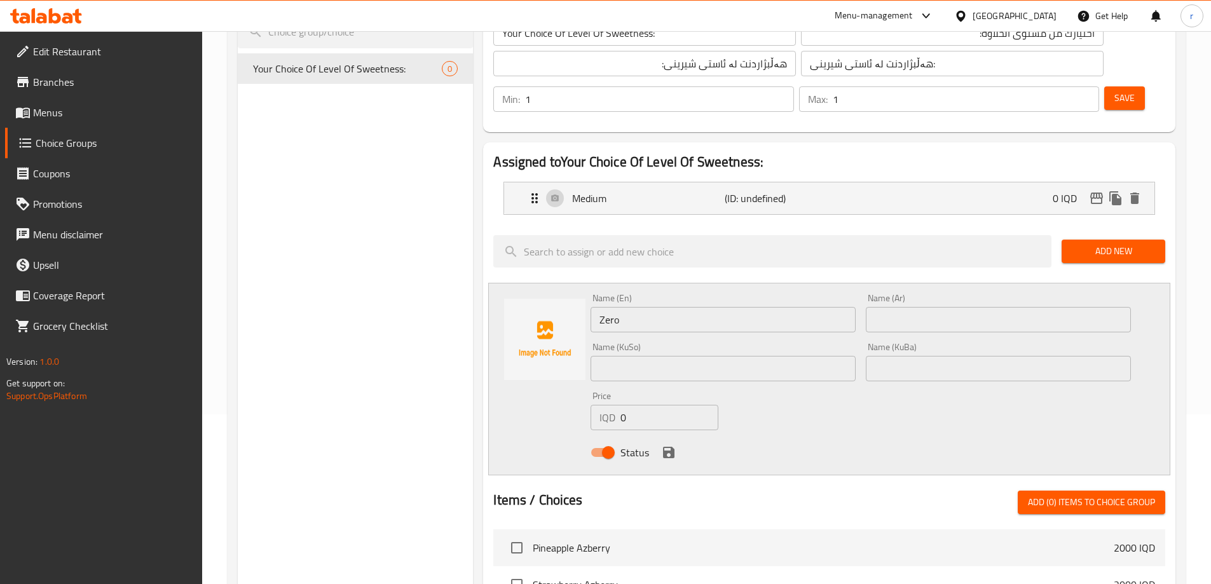
click at [727, 307] on input "Zero" at bounding box center [723, 319] width 265 height 25
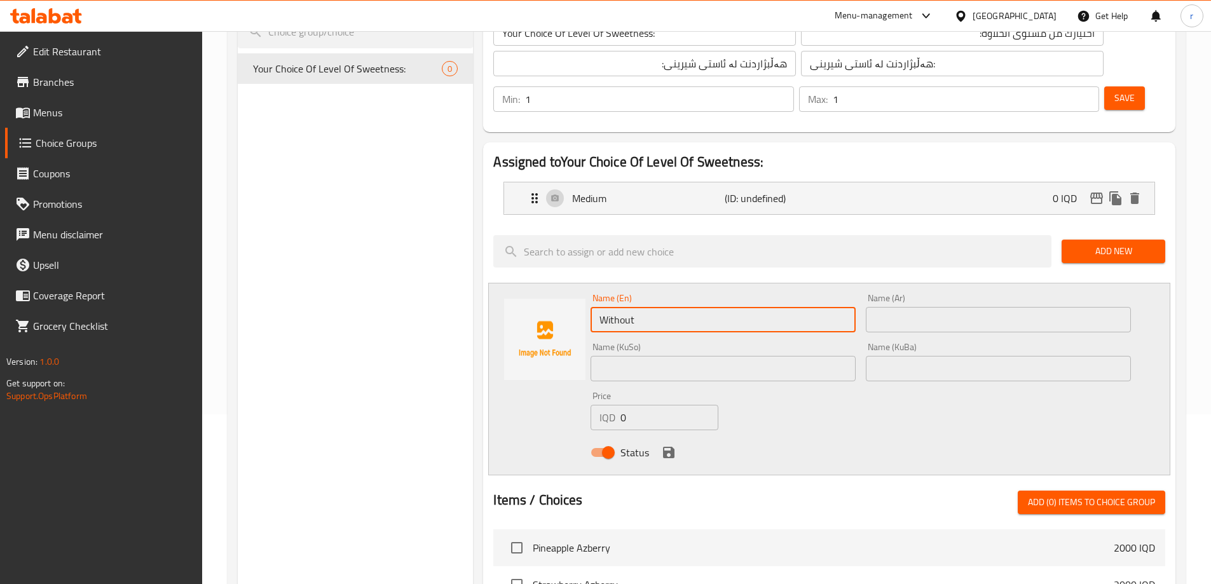
type input "Without"
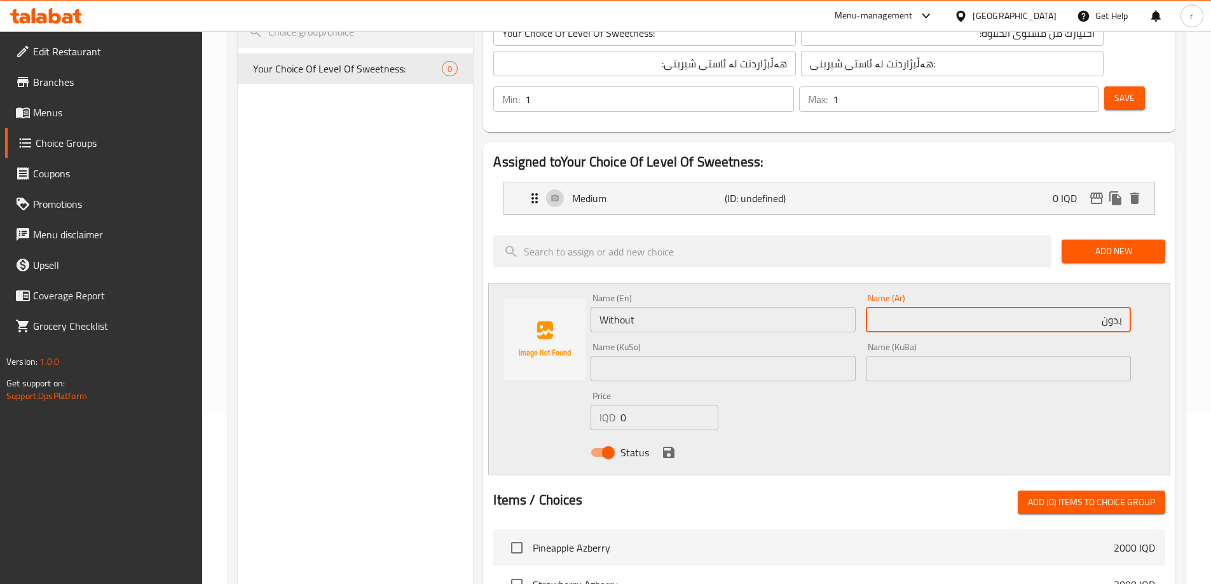
type input "بدون"
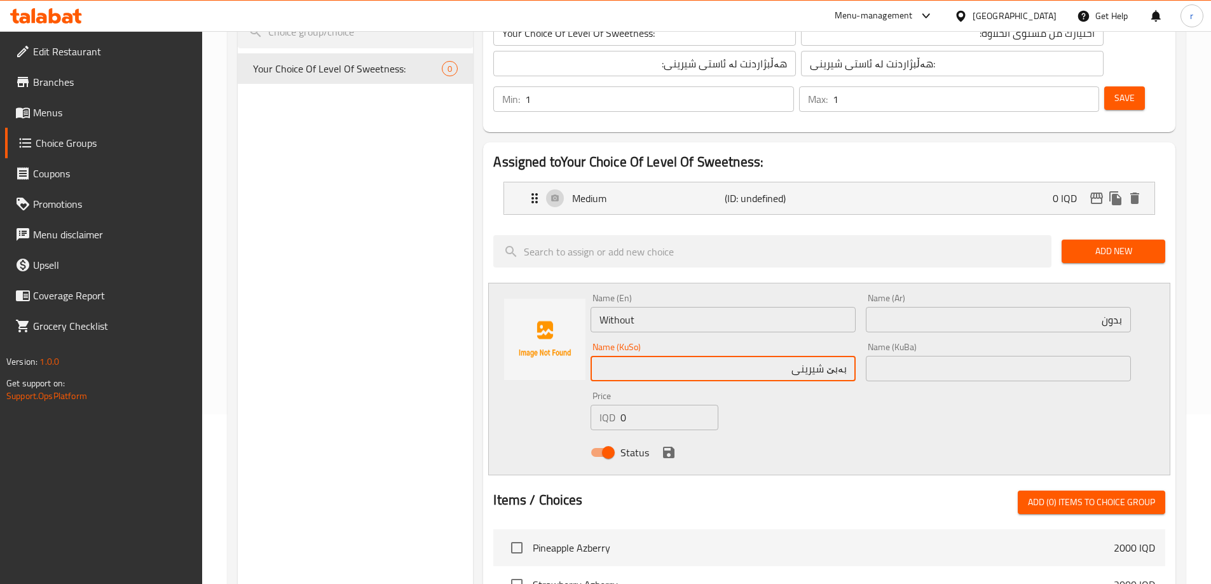
type input "بەبێ شیرینی"
click at [727, 307] on input "Without" at bounding box center [723, 319] width 265 height 25
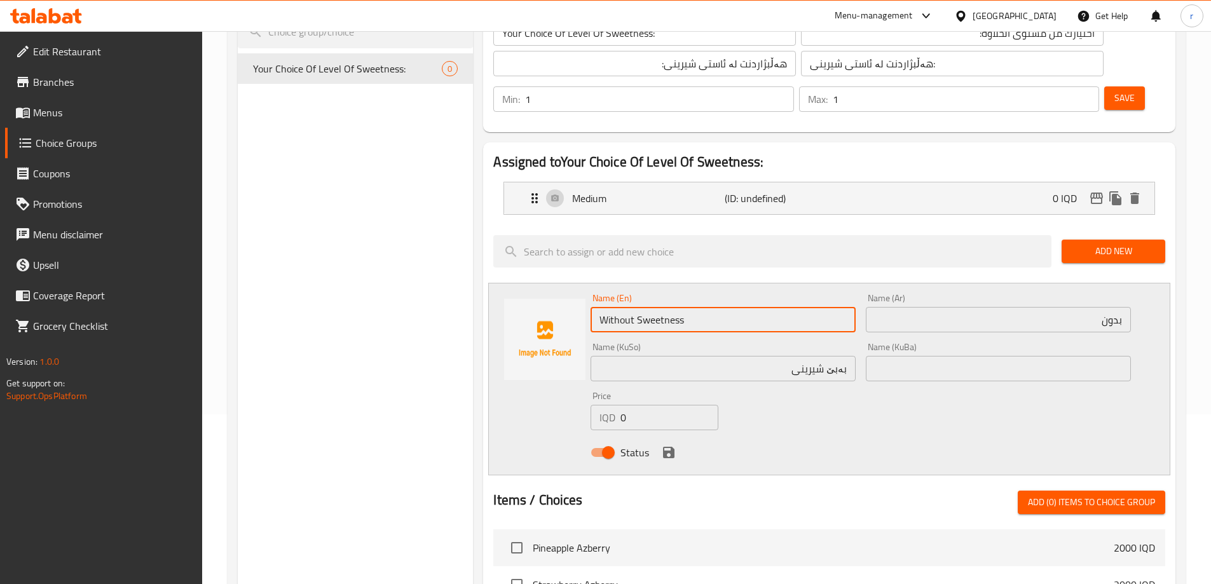
type input "Without Sweetness"
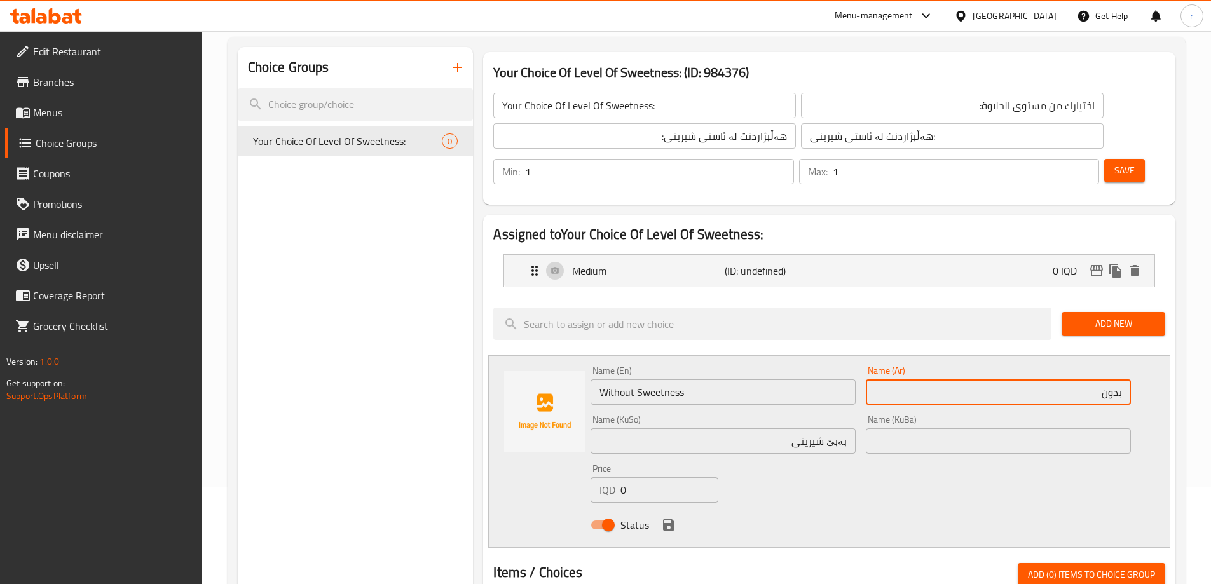
scroll to position [0, 0]
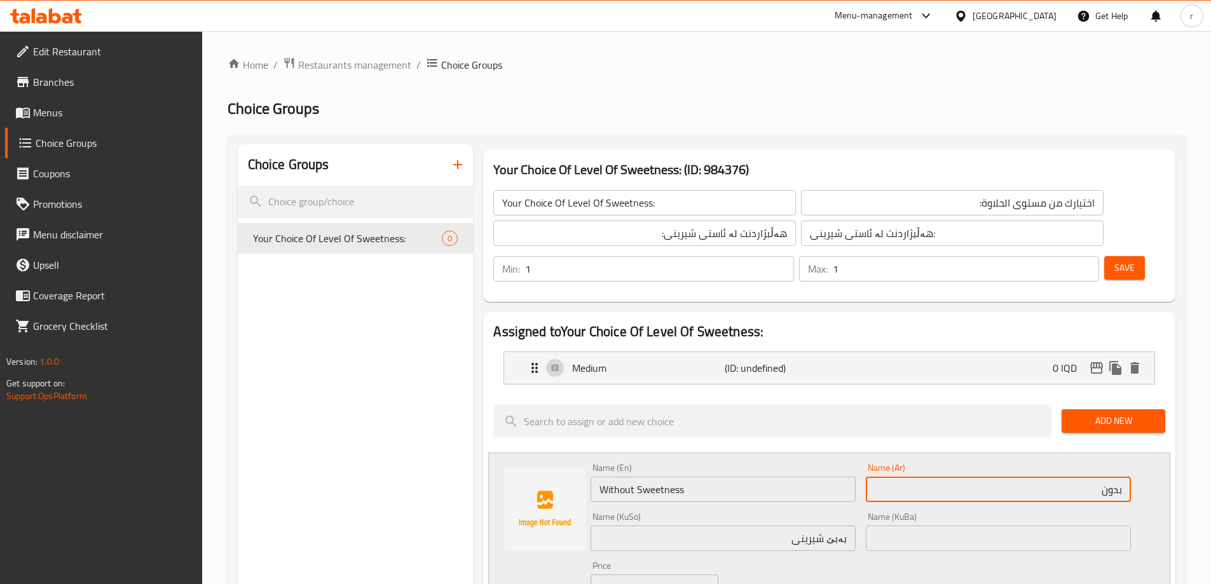
type input "بدون"
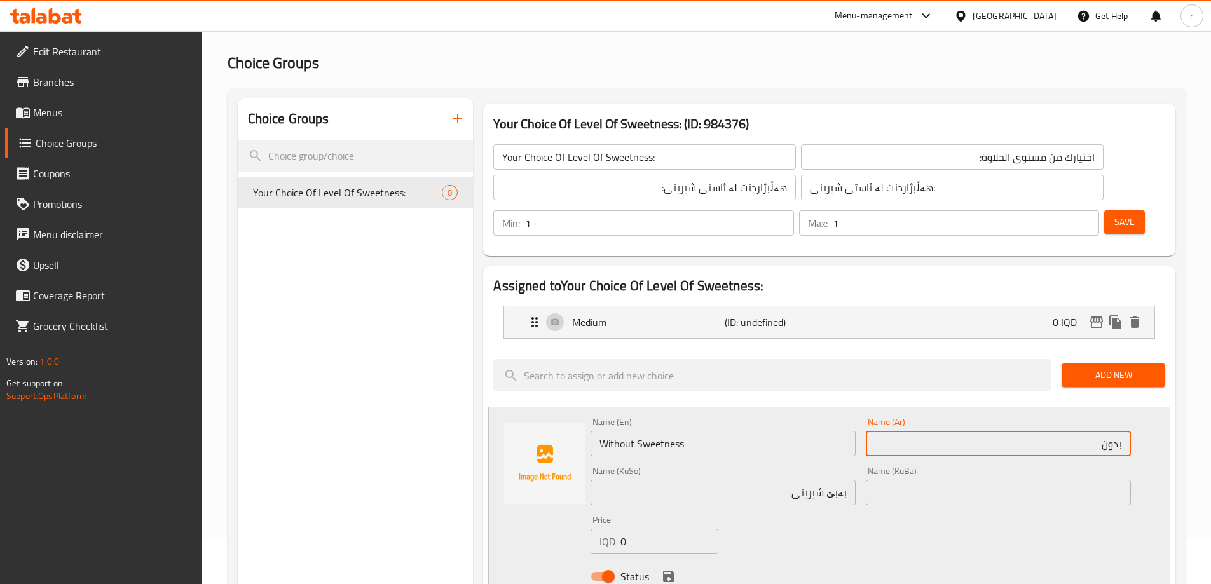
scroll to position [85, 0]
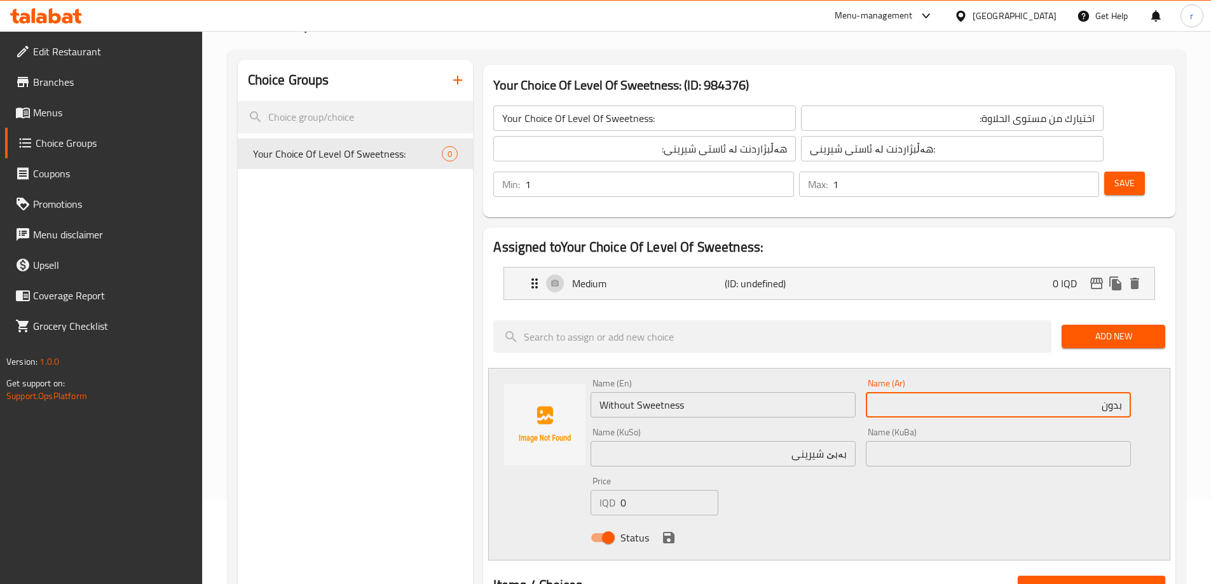
click at [747, 441] on input "بەبێ شیرینی" at bounding box center [723, 453] width 265 height 25
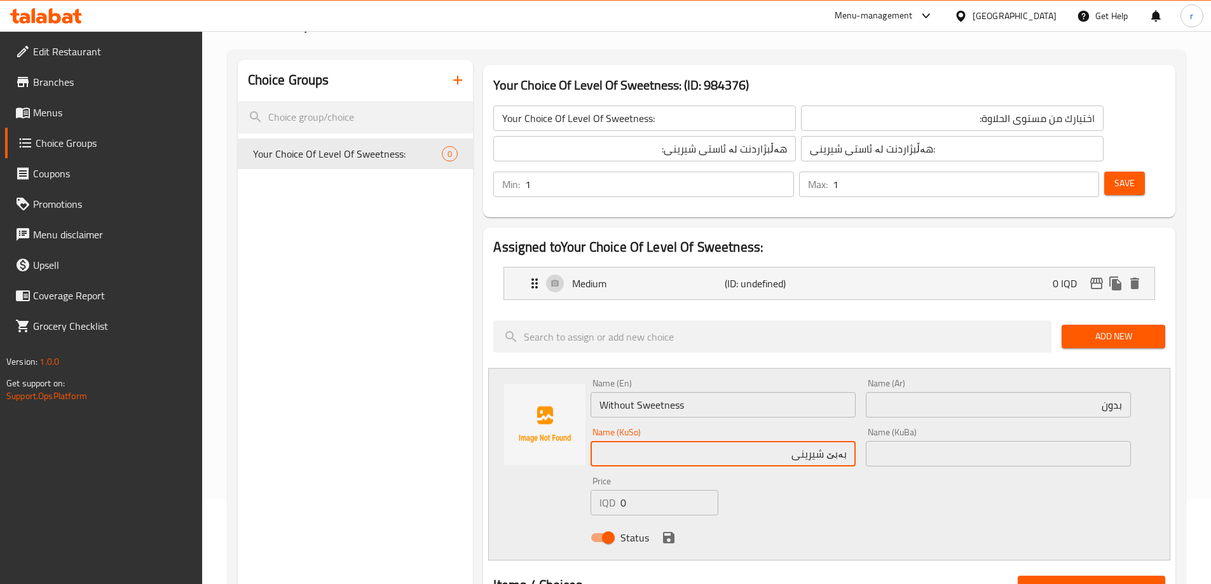
paste input "[PERSON_NAME]"
type input "[PERSON_NAME]"
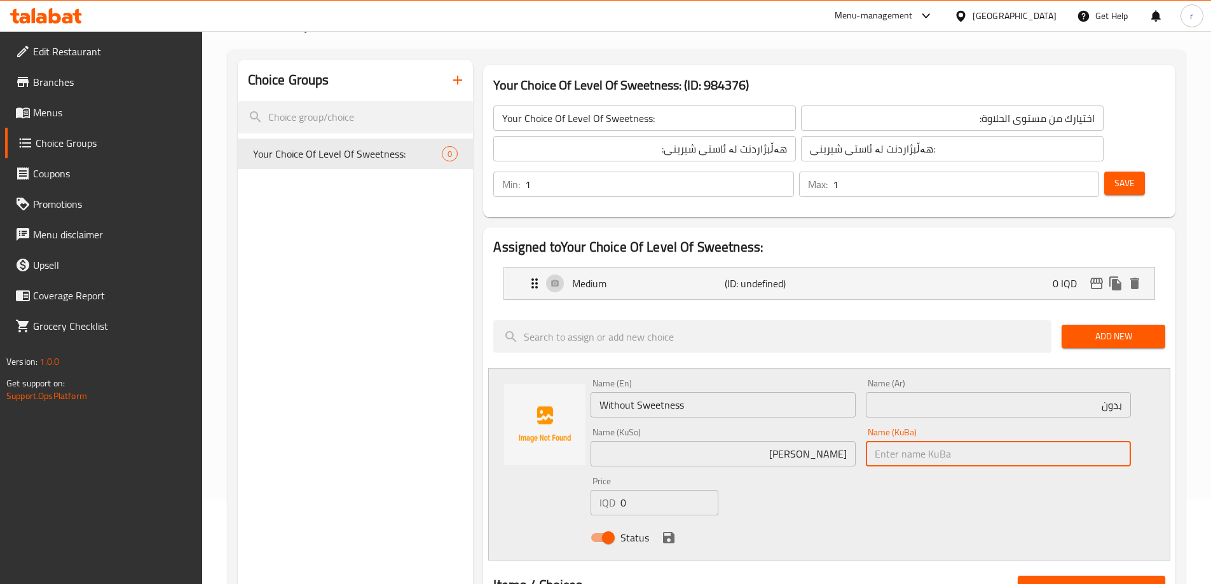
click at [903, 441] on input "text" at bounding box center [998, 453] width 265 height 25
paste input "[PERSON_NAME]"
type input "[PERSON_NAME]"
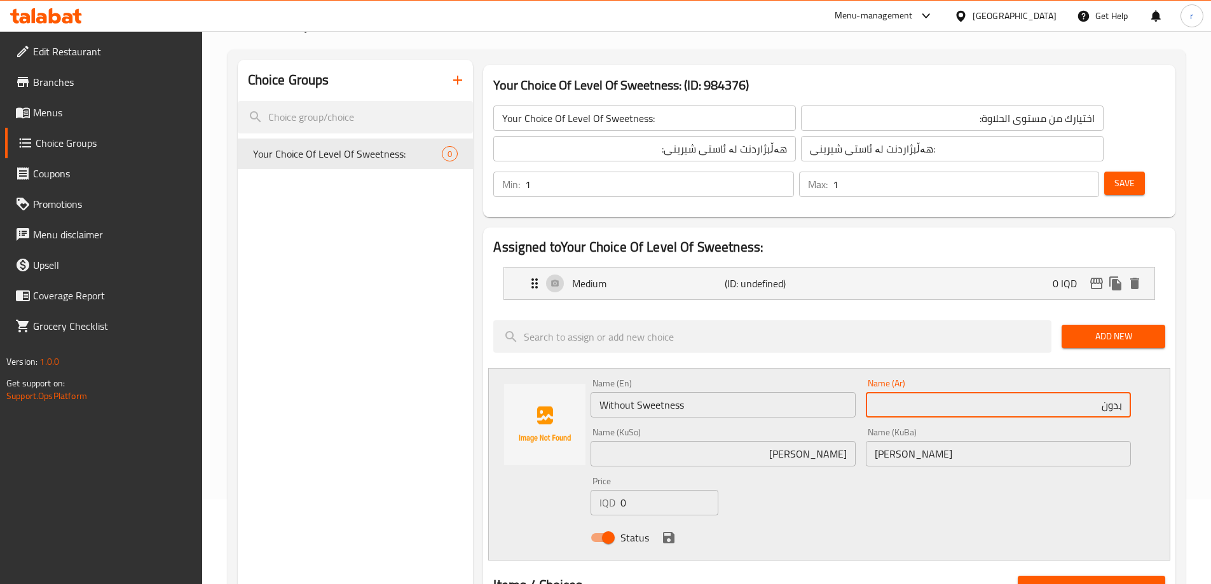
click at [899, 392] on input "بدون" at bounding box center [998, 404] width 265 height 25
paste input "ير محلى"
type input "غير محلى"
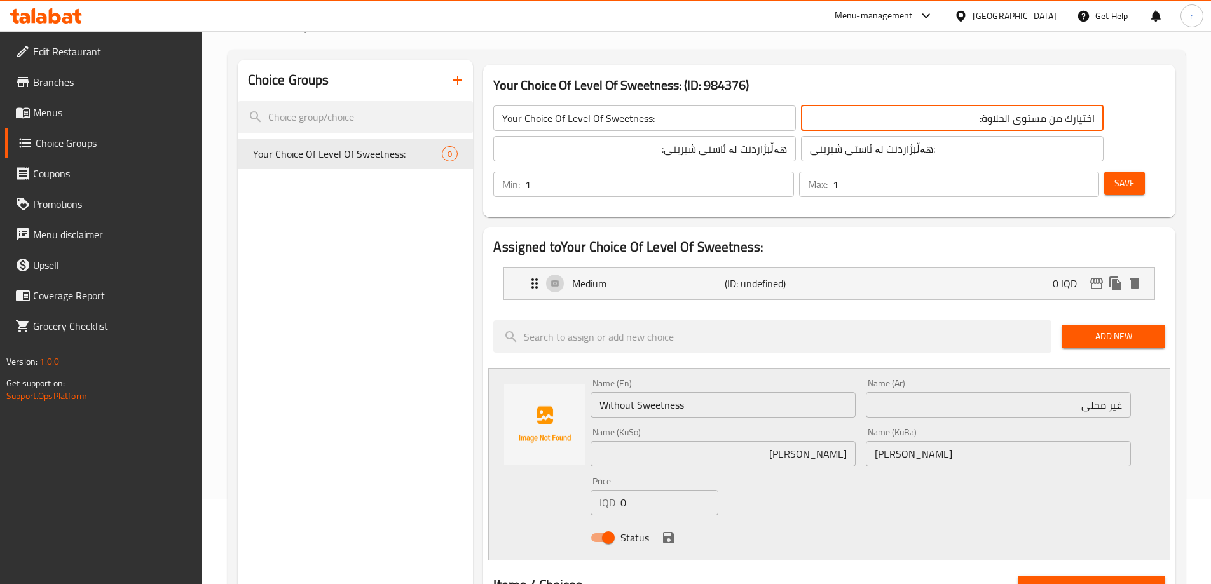
drag, startPoint x: 815, startPoint y: 117, endPoint x: 835, endPoint y: 115, distance: 19.8
click at [835, 115] on input "اختيارك من مستوى الحلاوة:" at bounding box center [952, 118] width 303 height 25
paste input "ير محلى"
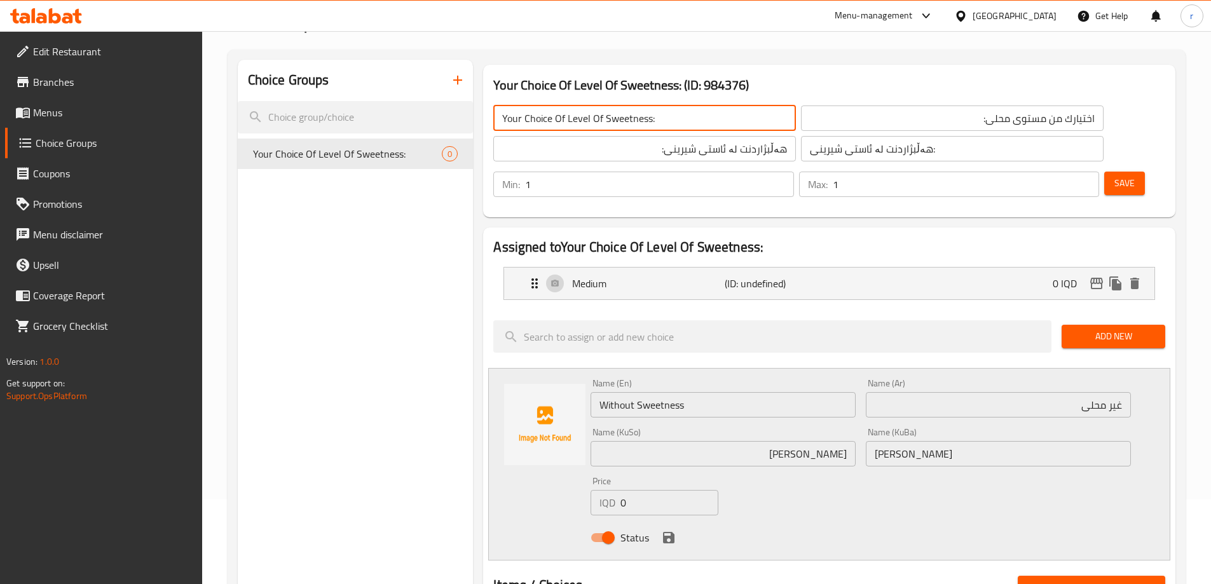
click at [643, 119] on input "Your Choice Of Level Of Sweetness:" at bounding box center [644, 118] width 303 height 25
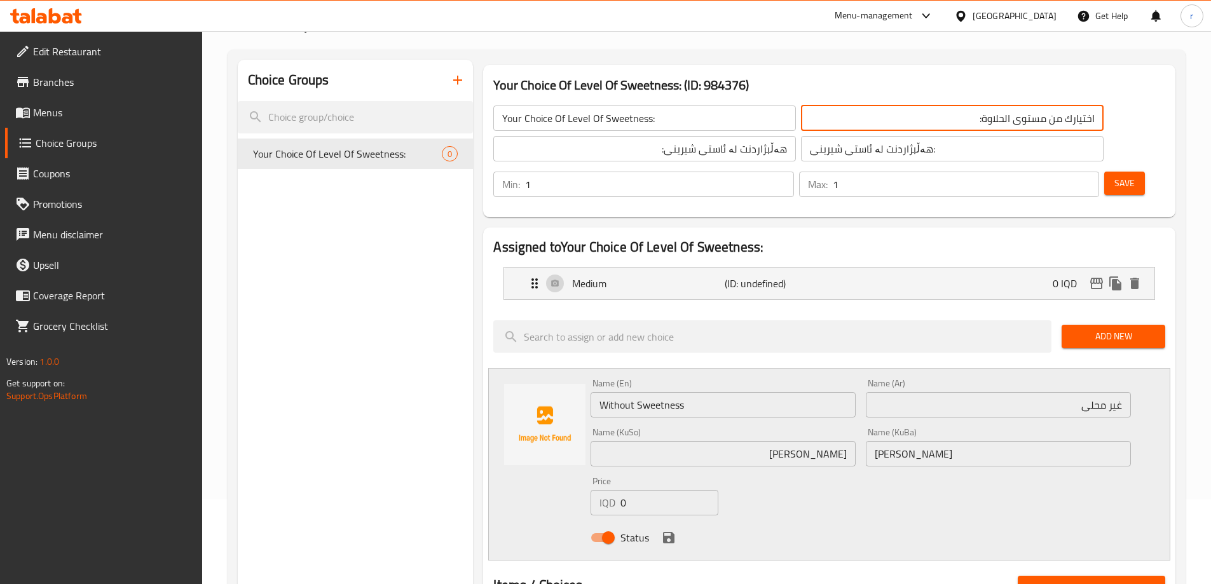
type input "اختيارك من مستوى الحلاوة:"
click at [264, 249] on div "Choice Groups Your Choice Of Level Of Sweetness: 0" at bounding box center [356, 562] width 236 height 1004
click at [801, 120] on input "اختيارك من مستوى الحلاوة:" at bounding box center [952, 118] width 303 height 25
click at [349, 289] on div "Choice Groups Your Choice Of Level Of Sweetness: 0" at bounding box center [356, 562] width 236 height 1004
click at [647, 379] on div "Name (En) Without Sweetness Name (En)" at bounding box center [723, 398] width 265 height 39
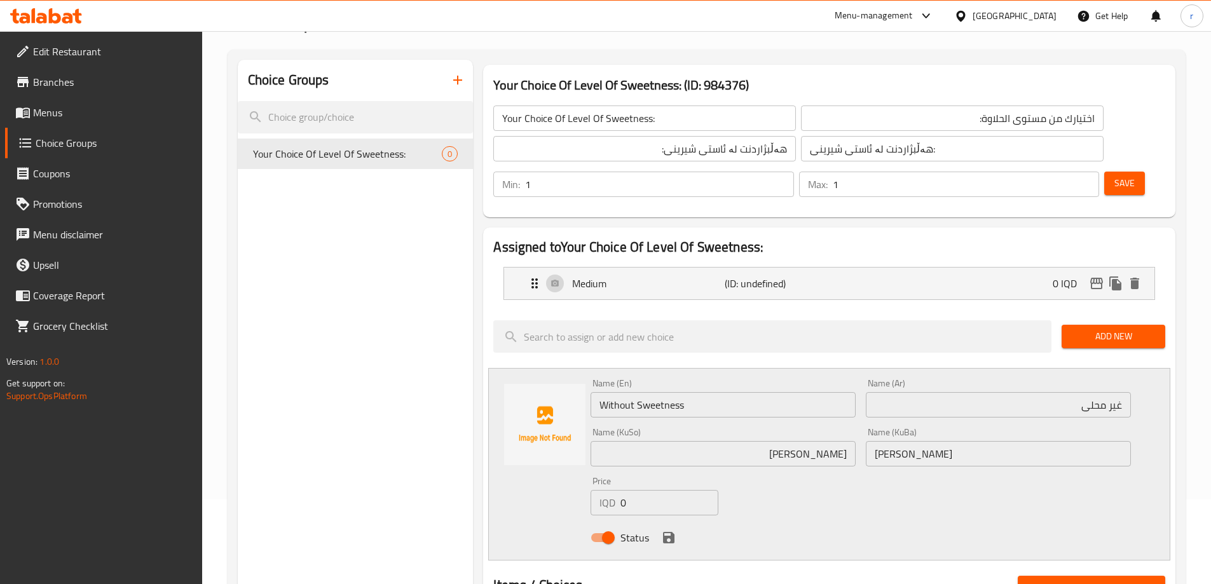
click at [650, 392] on input "Without Sweetness" at bounding box center [723, 404] width 265 height 25
paste input "Unsweetened"
type input "Unsweetened"
click at [439, 378] on div "Choice Groups Your Choice Of Level Of Sweetness: 0" at bounding box center [356, 562] width 236 height 1004
click at [667, 532] on icon "save" at bounding box center [668, 537] width 11 height 11
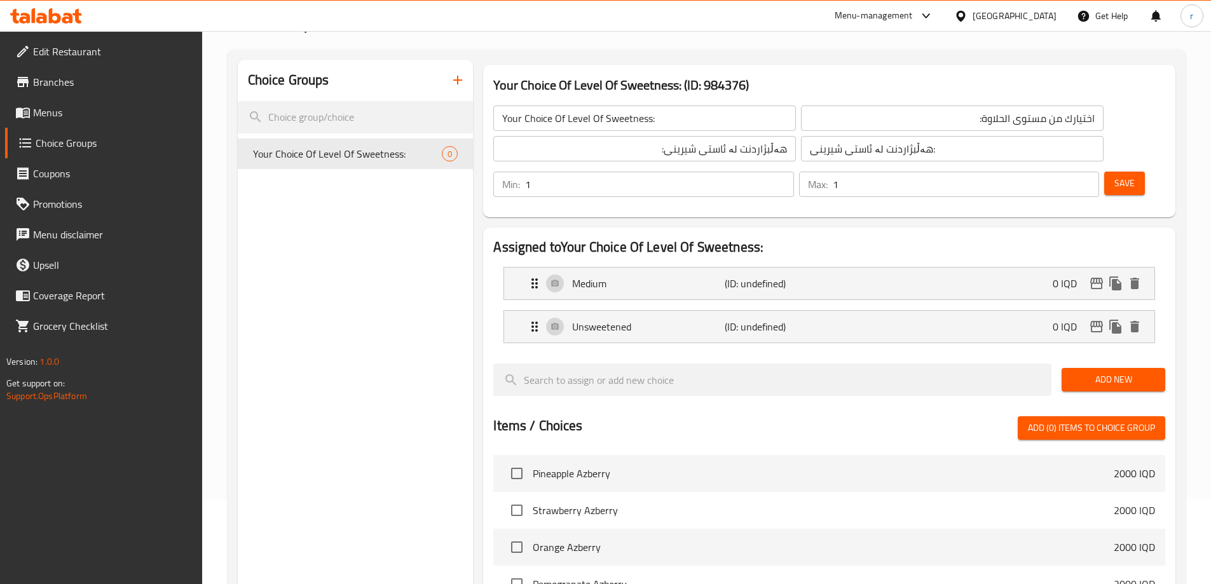
click at [1104, 172] on button "Save" at bounding box center [1124, 184] width 41 height 24
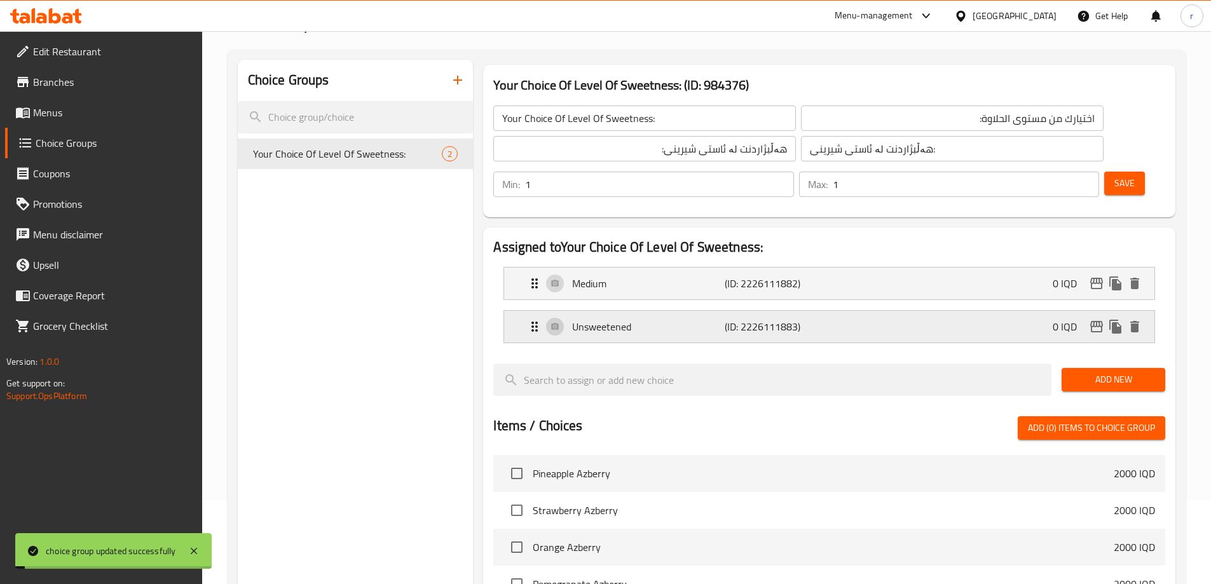
click at [795, 319] on p "(ID: 2226111883)" at bounding box center [776, 326] width 102 height 15
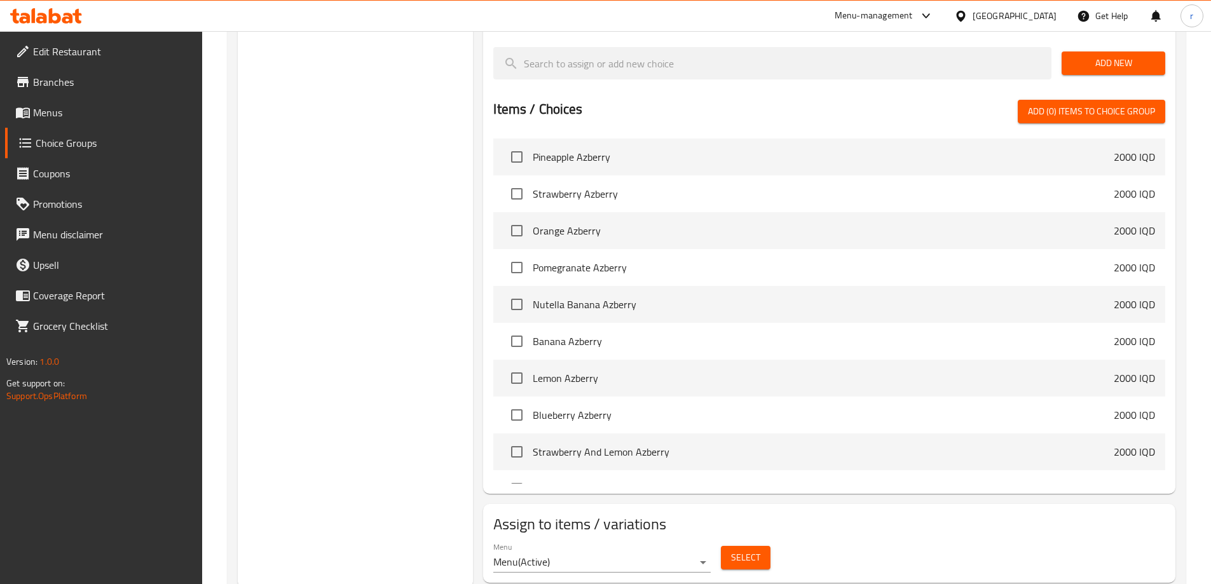
scroll to position [587, 0]
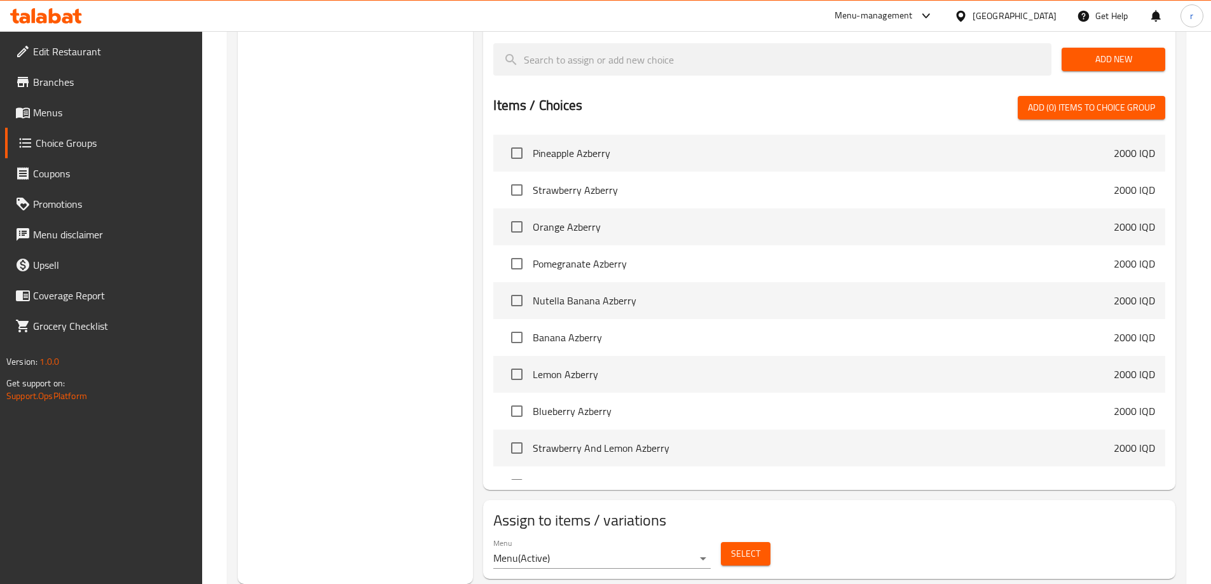
click at [736, 546] on span "Select" at bounding box center [745, 554] width 29 height 16
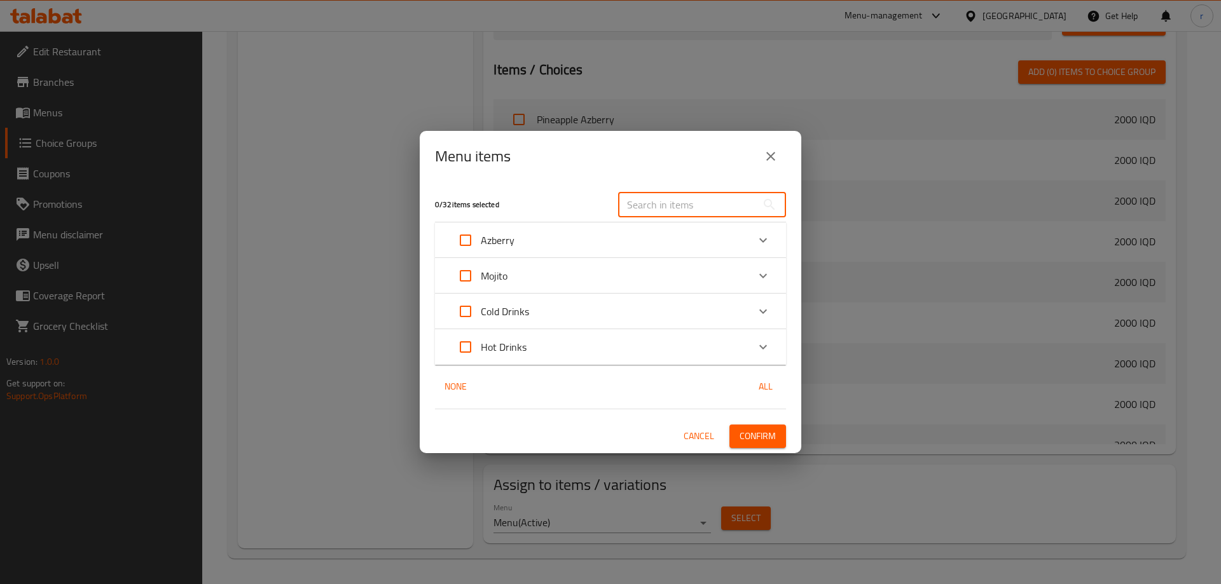
click at [668, 196] on input "text" at bounding box center [687, 204] width 139 height 25
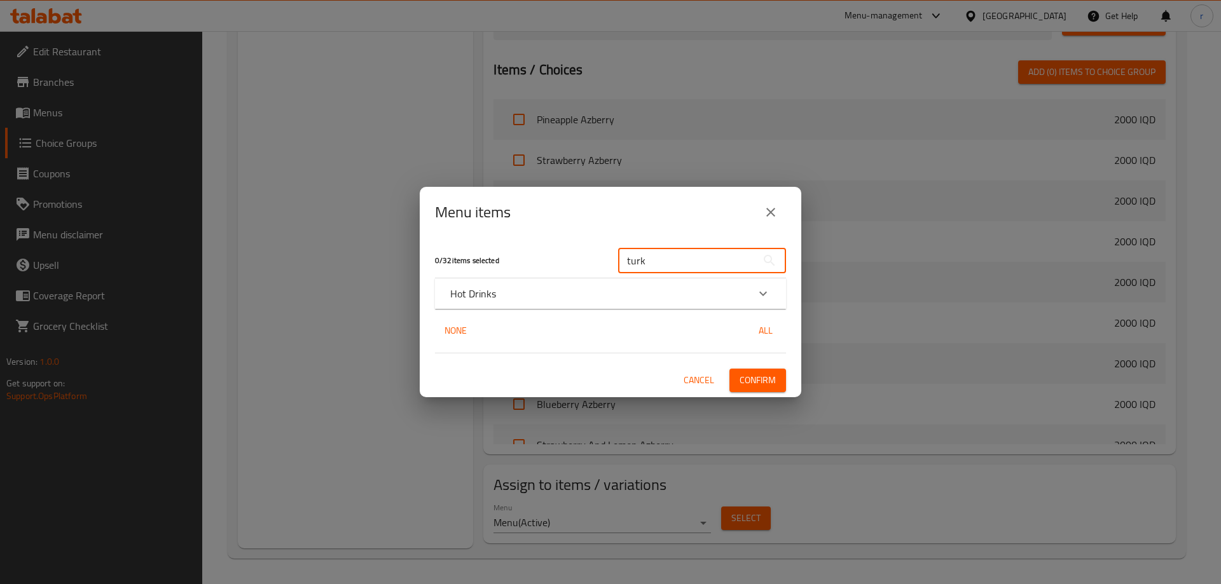
type input "turk"
drag, startPoint x: 661, startPoint y: 296, endPoint x: 653, endPoint y: 297, distance: 7.7
click at [661, 297] on div "Hot Drinks" at bounding box center [599, 293] width 298 height 15
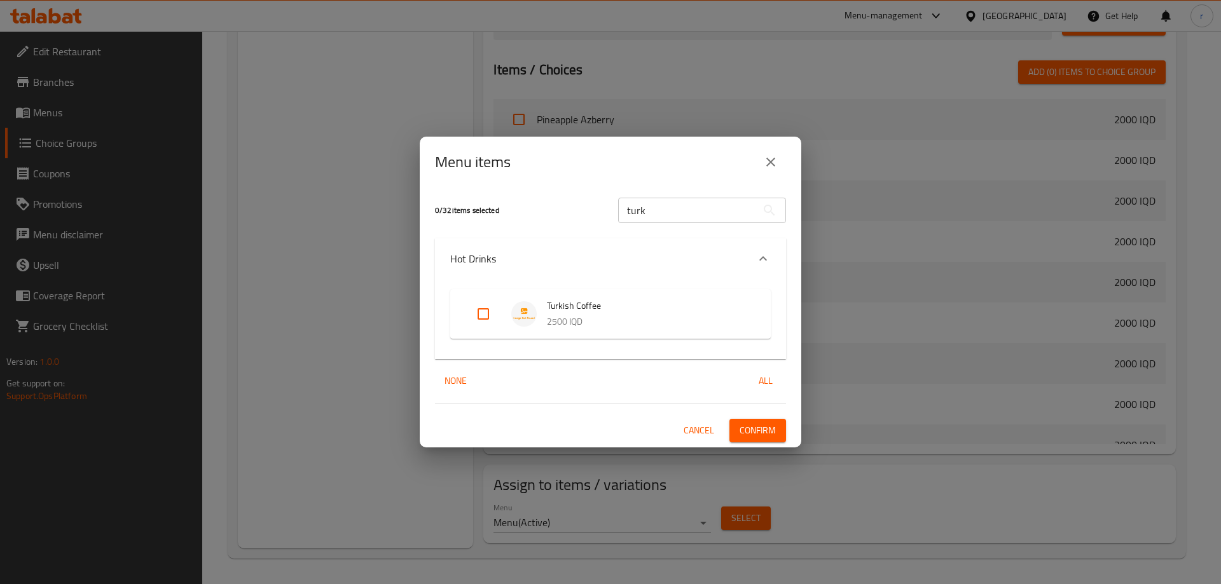
click at [481, 313] on input "Expand" at bounding box center [483, 314] width 31 height 31
checkbox input "true"
click at [749, 435] on span "Confirm" at bounding box center [757, 431] width 36 height 16
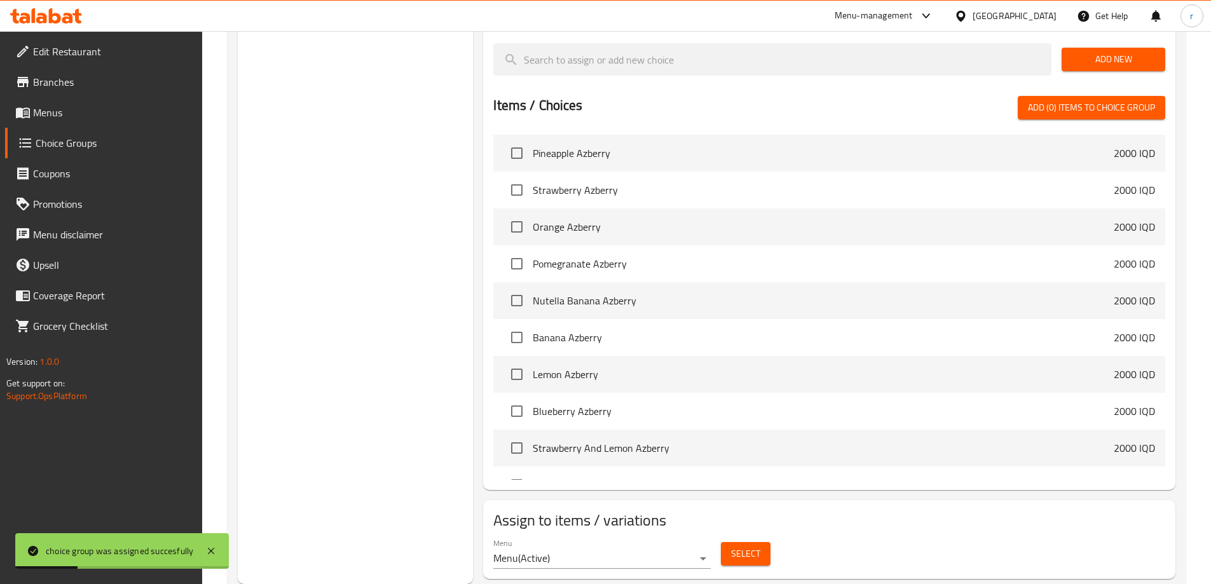
click at [87, 102] on link "Menus" at bounding box center [103, 112] width 197 height 31
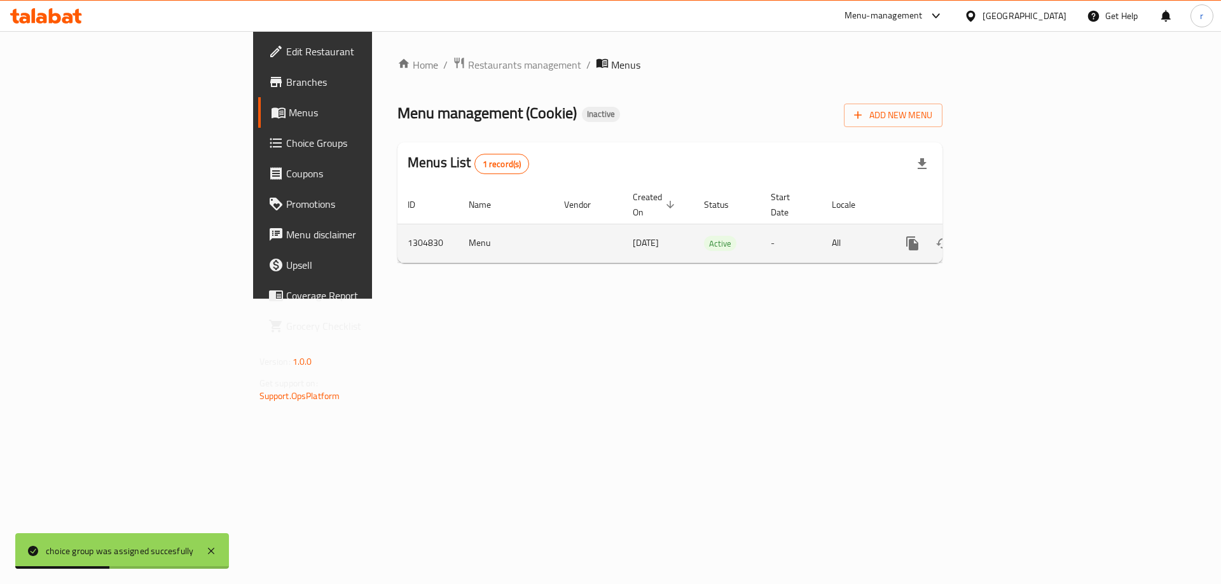
click at [1011, 236] on icon "enhanced table" at bounding box center [1003, 243] width 15 height 15
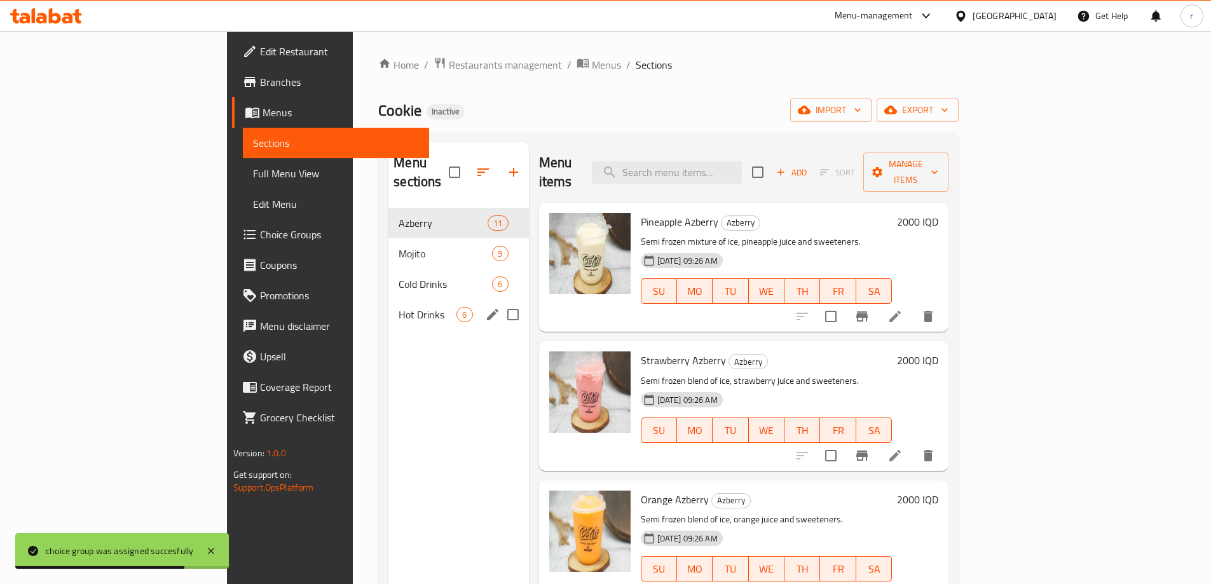
click at [399, 307] on span "Hot Drinks" at bounding box center [428, 314] width 58 height 15
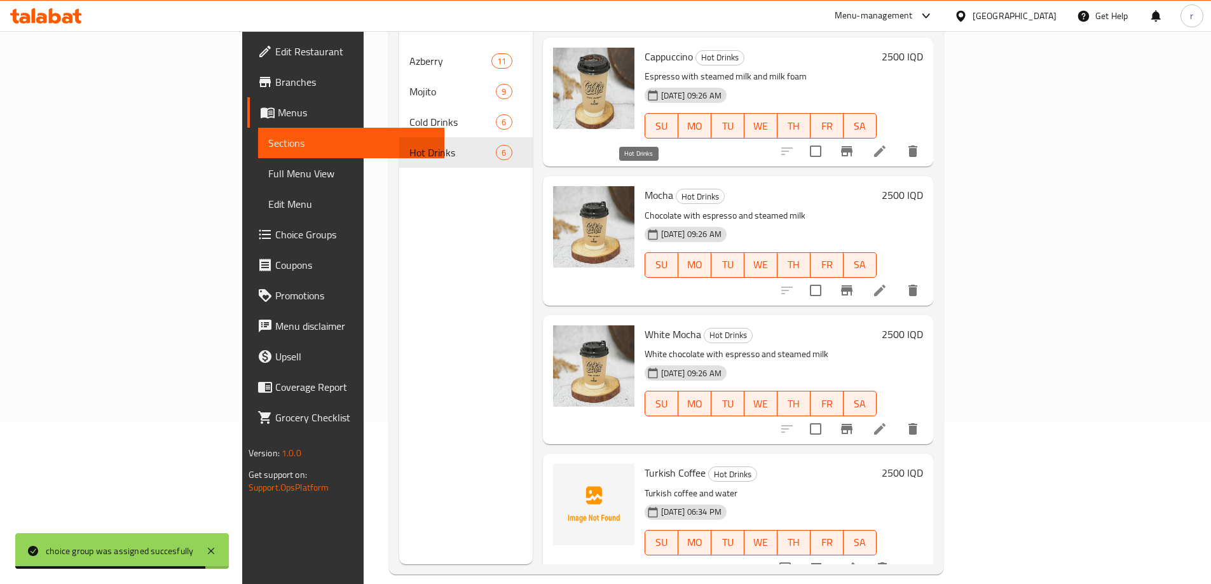
scroll to position [178, 0]
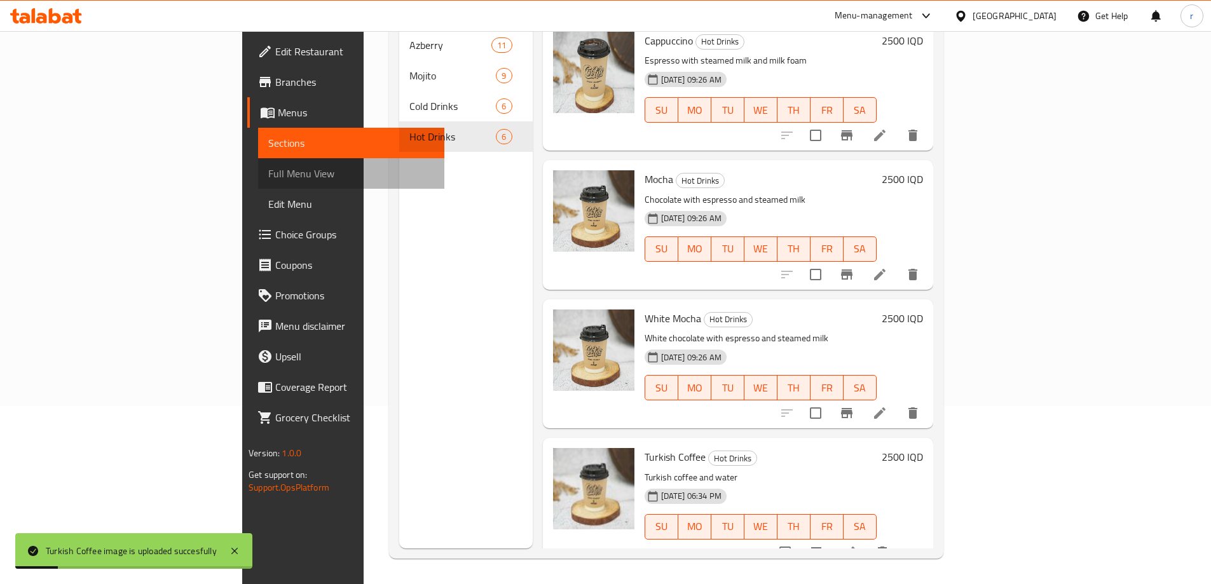
click at [268, 167] on span "Full Menu View" at bounding box center [351, 173] width 166 height 15
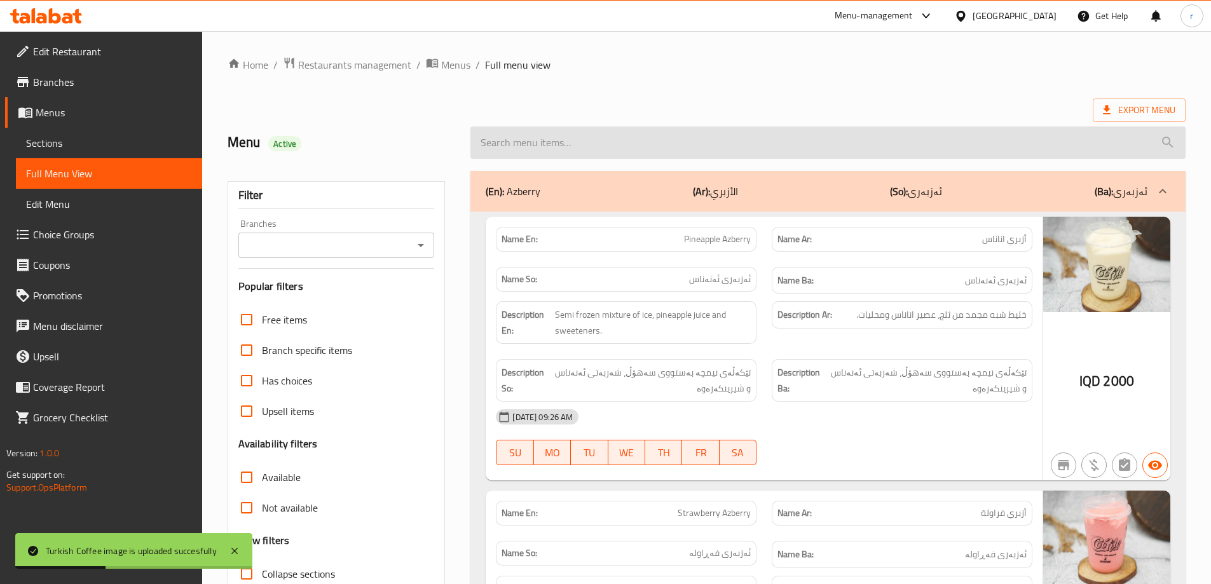
click at [650, 149] on input "search" at bounding box center [827, 143] width 715 height 32
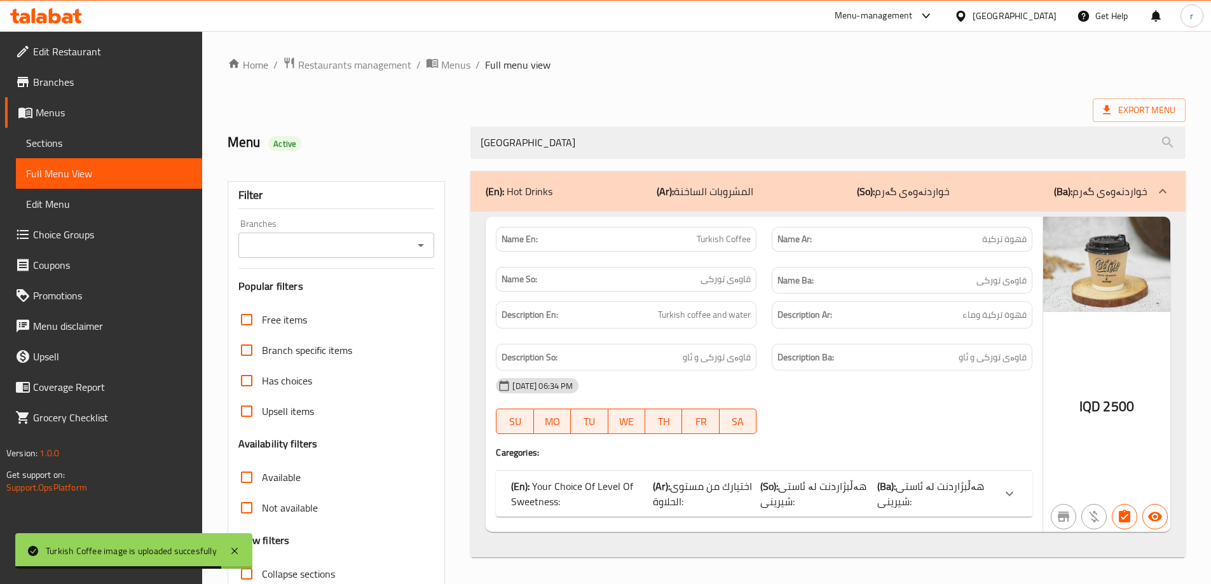
type input "[GEOGRAPHIC_DATA]"
click at [783, 486] on span "هەڵبژاردنت لە ئاستی شیرینی:" at bounding box center [813, 494] width 106 height 34
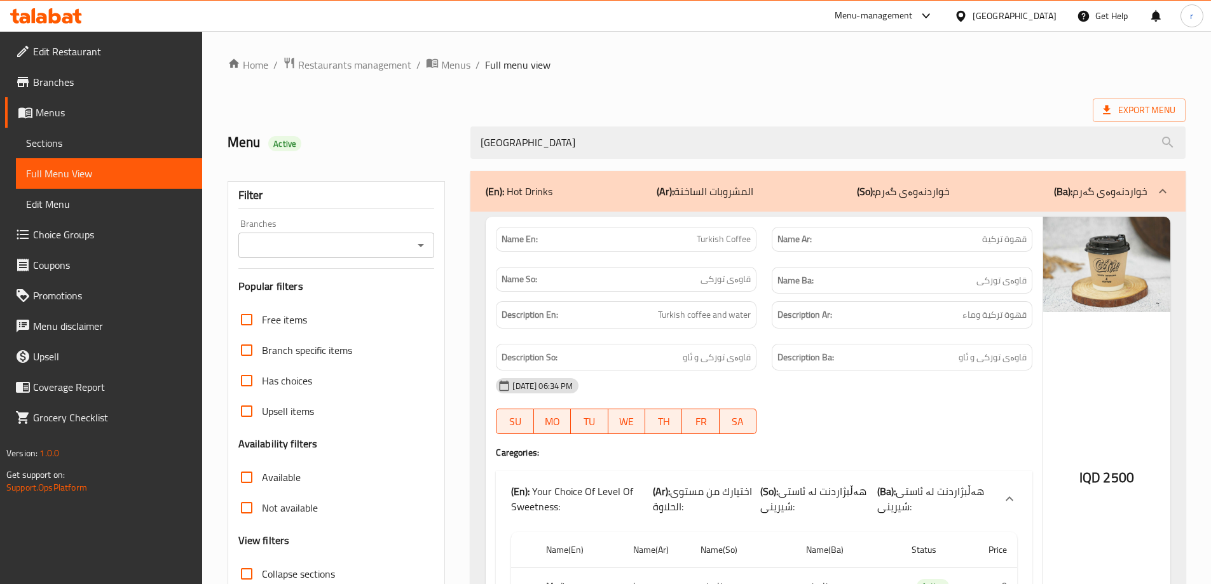
click at [715, 92] on div "Home / Restaurants management / Menus / Full menu view Export Menu Menu Active …" at bounding box center [707, 378] width 958 height 643
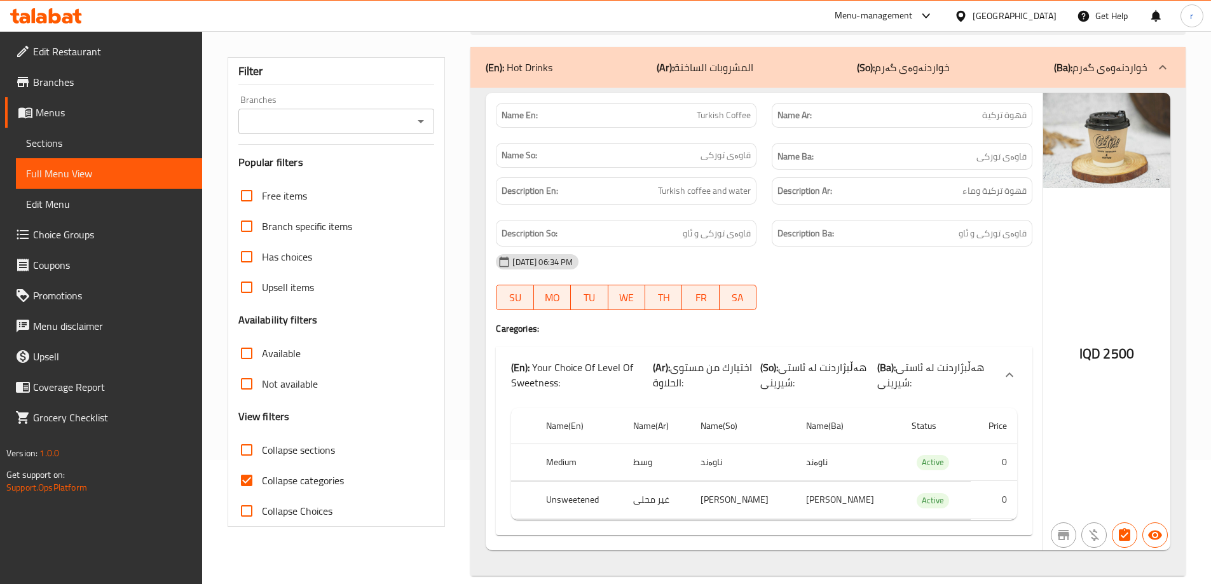
scroll to position [141, 0]
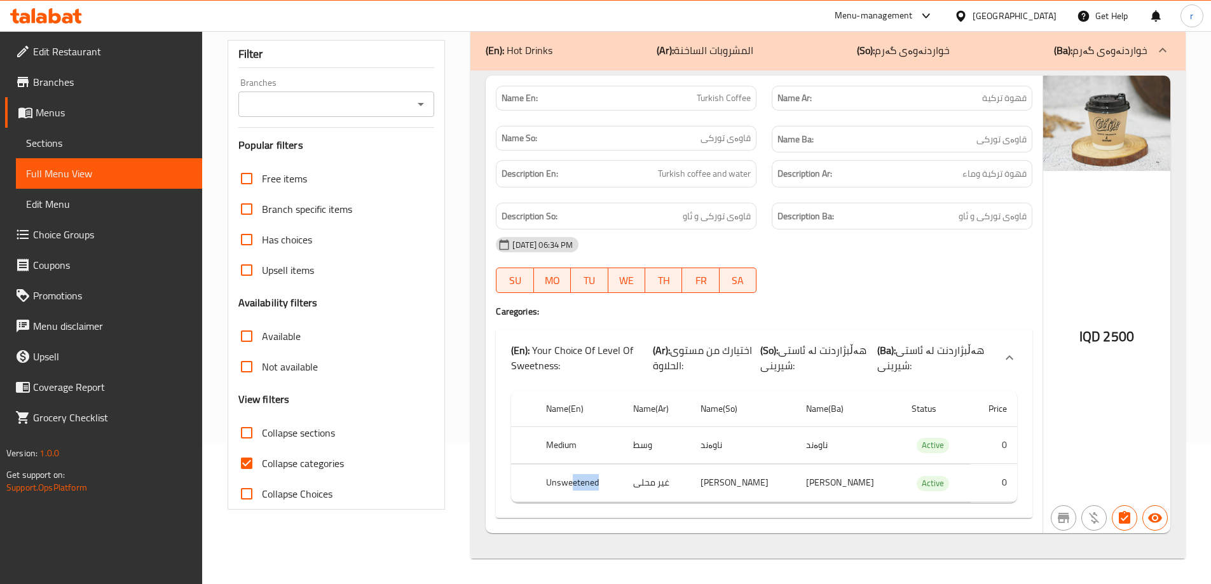
click at [558, 486] on th "Unsweetened" at bounding box center [579, 484] width 87 height 38
click at [559, 515] on div "Name(En) Name(Ar) Name(So) Name(Ba) Status Price Medium وسط ناوەند ناوەند Activ…" at bounding box center [764, 452] width 537 height 132
